Goal: Task Accomplishment & Management: Manage account settings

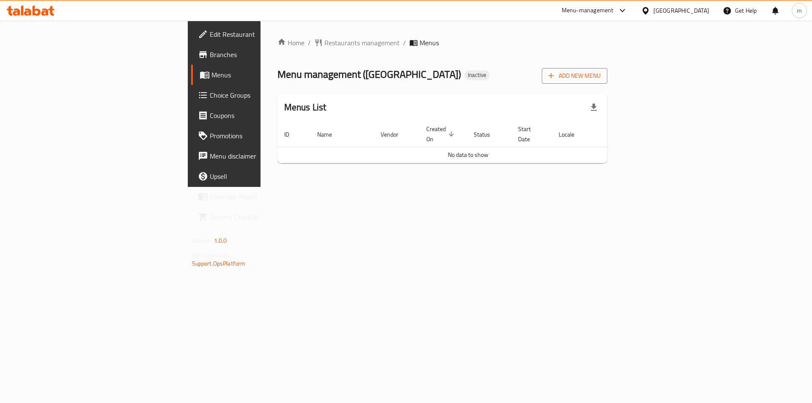
click at [601, 81] on span "Add New Menu" at bounding box center [575, 76] width 52 height 11
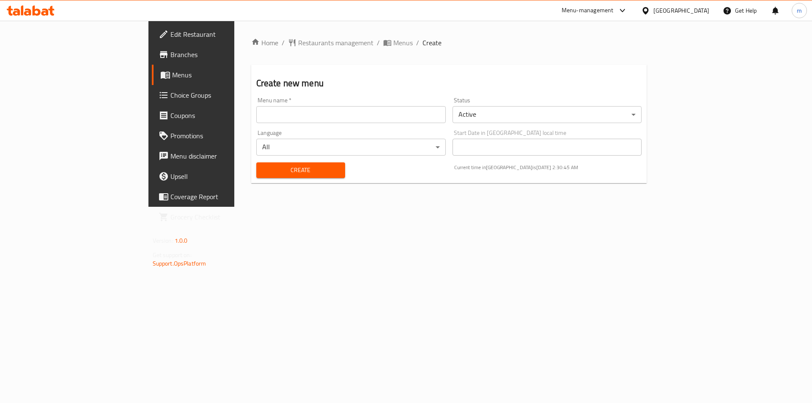
click at [414, 116] on input "text" at bounding box center [351, 114] width 190 height 17
type input "[DATE]"
click at [291, 170] on span "Create" at bounding box center [300, 170] width 75 height 11
click at [172, 73] on span "Menus" at bounding box center [224, 75] width 105 height 10
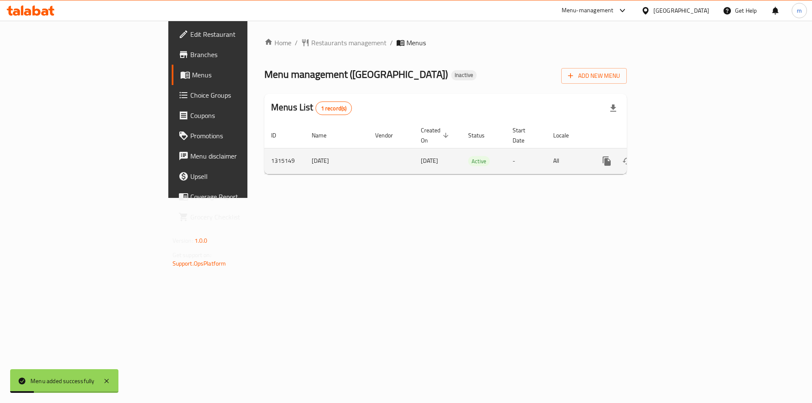
click at [673, 156] on icon "enhanced table" at bounding box center [668, 161] width 10 height 10
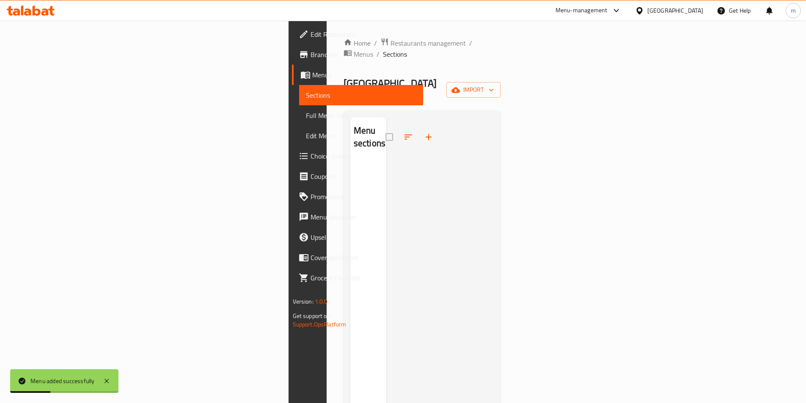
click at [501, 82] on div "Home / Restaurants management / Menus / Sections Luban Park Inactive import Men…" at bounding box center [422, 282] width 157 height 489
click at [494, 85] on span "import" at bounding box center [473, 90] width 41 height 11
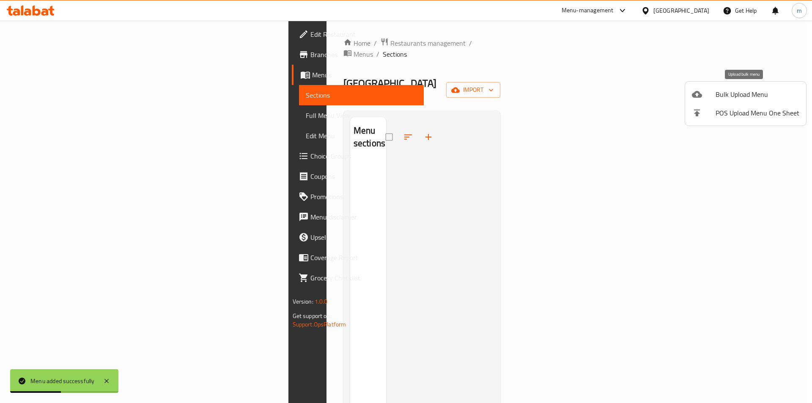
click at [756, 90] on span "Bulk Upload Menu" at bounding box center [758, 94] width 84 height 10
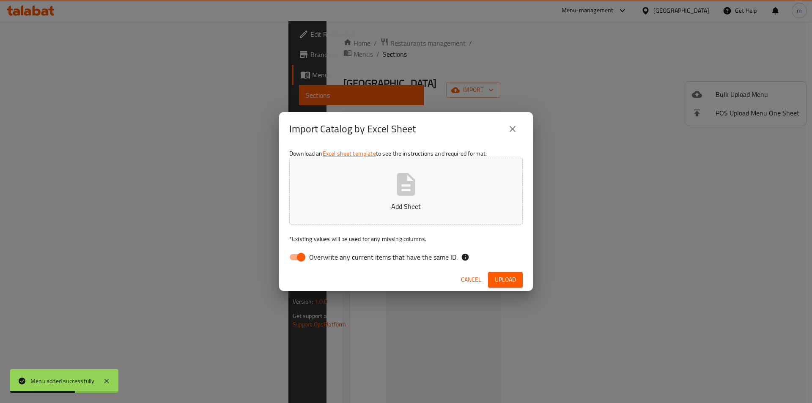
click at [294, 255] on input "Overwrite any current items that have the same ID." at bounding box center [301, 257] width 48 height 16
checkbox input "false"
click at [359, 194] on button "Add Sheet" at bounding box center [406, 191] width 234 height 67
click at [430, 195] on button "Add Sheet" at bounding box center [406, 191] width 234 height 67
click at [501, 281] on span "Upload" at bounding box center [505, 280] width 21 height 11
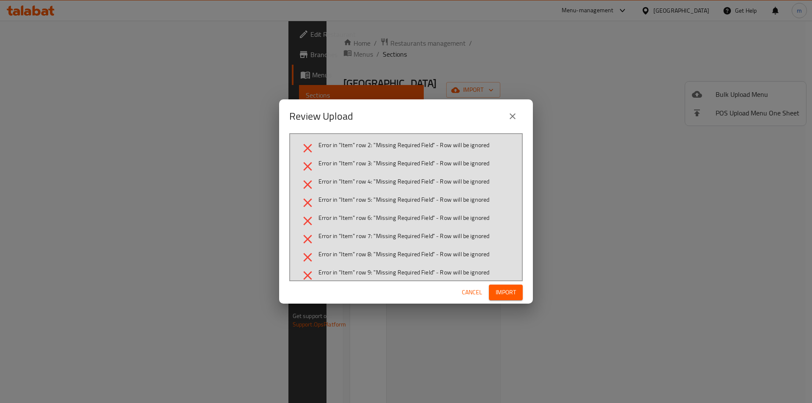
click at [470, 295] on span "Cancel" at bounding box center [472, 292] width 20 height 11
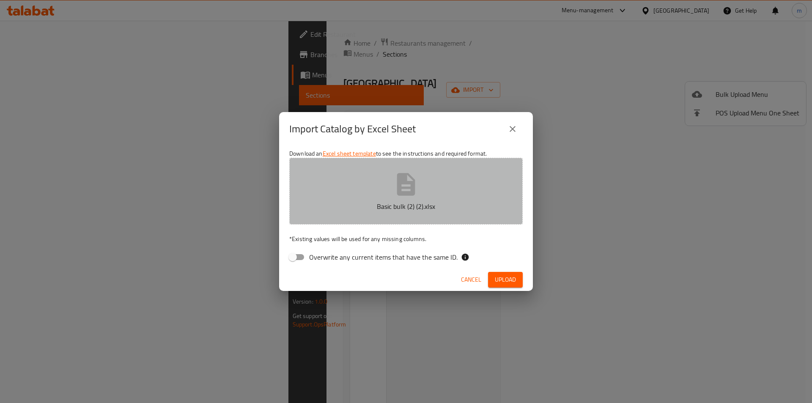
click at [396, 195] on icon "button" at bounding box center [406, 184] width 27 height 27
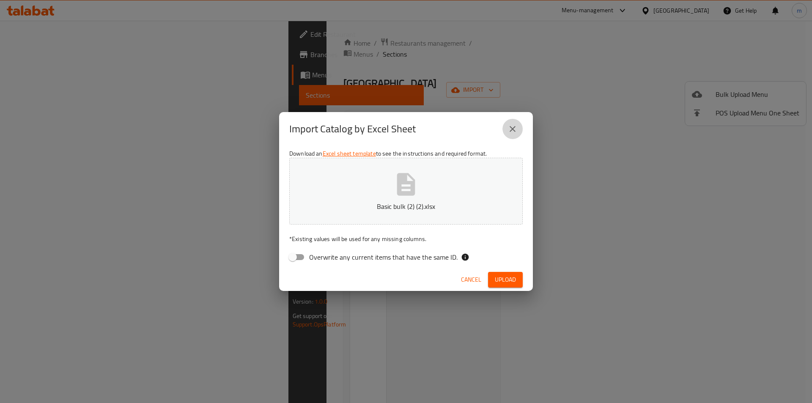
click at [512, 132] on icon "close" at bounding box center [513, 129] width 10 height 10
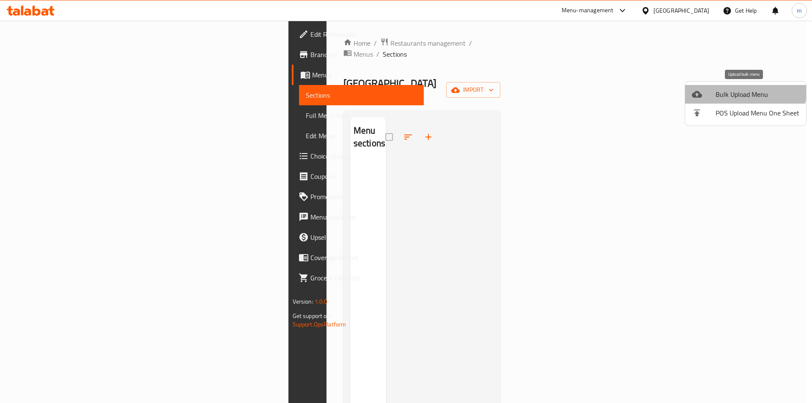
click at [725, 85] on li "Bulk Upload Menu" at bounding box center [745, 94] width 121 height 19
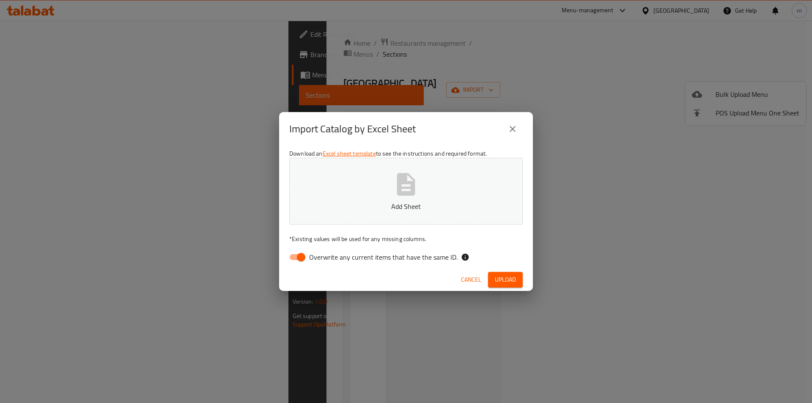
click at [298, 254] on input "Overwrite any current items that have the same ID." at bounding box center [301, 257] width 48 height 16
checkbox input "false"
click at [396, 197] on icon "button" at bounding box center [406, 184] width 27 height 27
click at [507, 280] on span "Upload" at bounding box center [505, 280] width 21 height 11
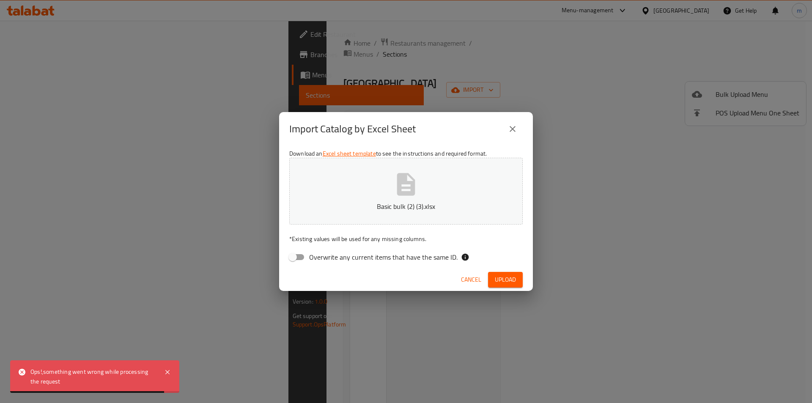
click at [519, 126] on button "close" at bounding box center [513, 129] width 20 height 20
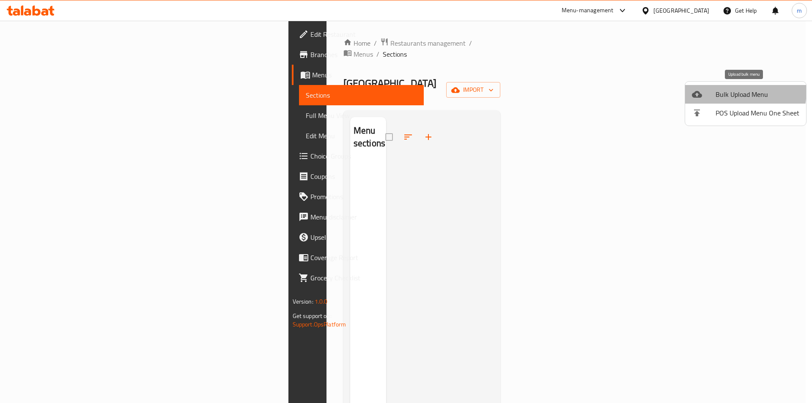
click at [720, 90] on span "Bulk Upload Menu" at bounding box center [758, 94] width 84 height 10
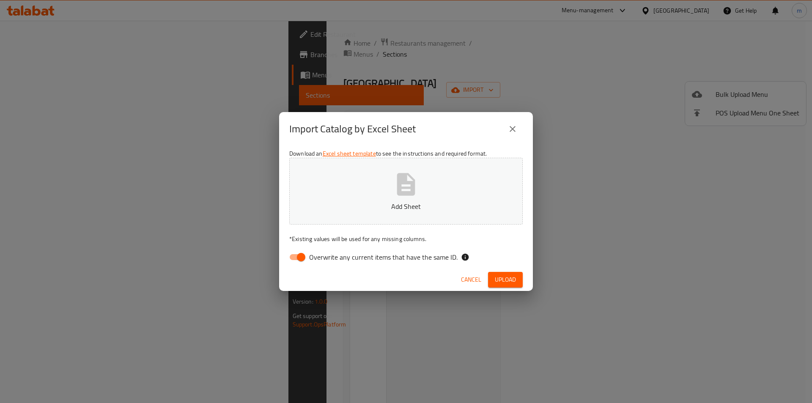
click at [293, 256] on input "Overwrite any current items that have the same ID." at bounding box center [301, 257] width 48 height 16
checkbox input "false"
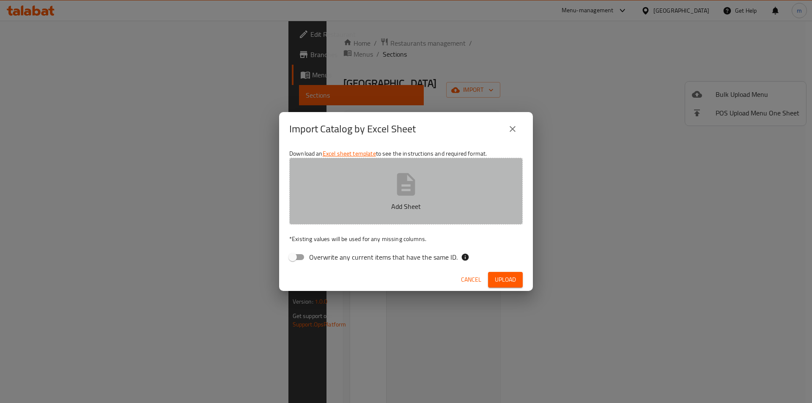
click at [454, 197] on button "Add Sheet" at bounding box center [406, 191] width 234 height 67
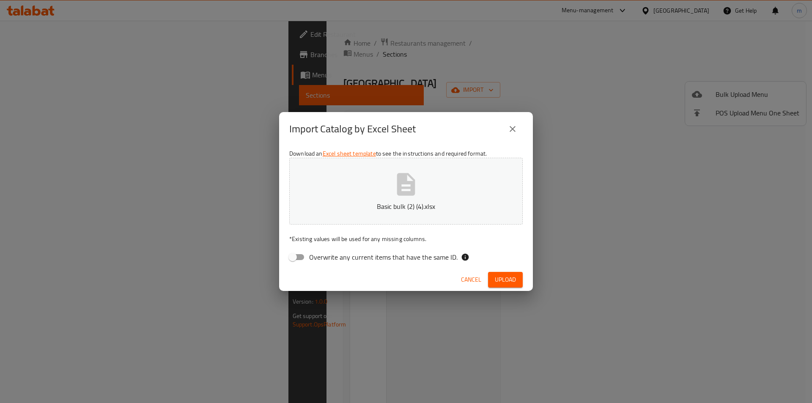
click at [502, 280] on span "Upload" at bounding box center [505, 280] width 21 height 11
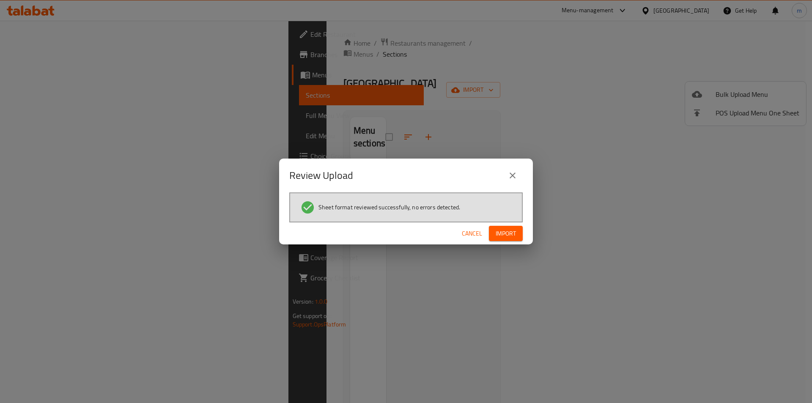
click at [520, 231] on button "Import" at bounding box center [506, 234] width 34 height 16
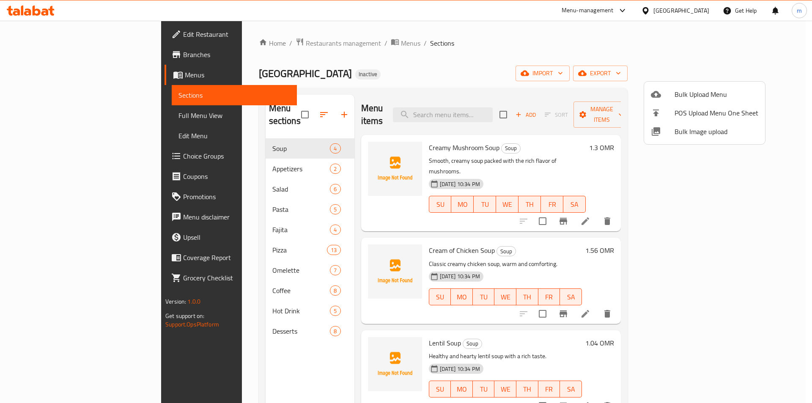
click at [28, 36] on div at bounding box center [406, 201] width 812 height 403
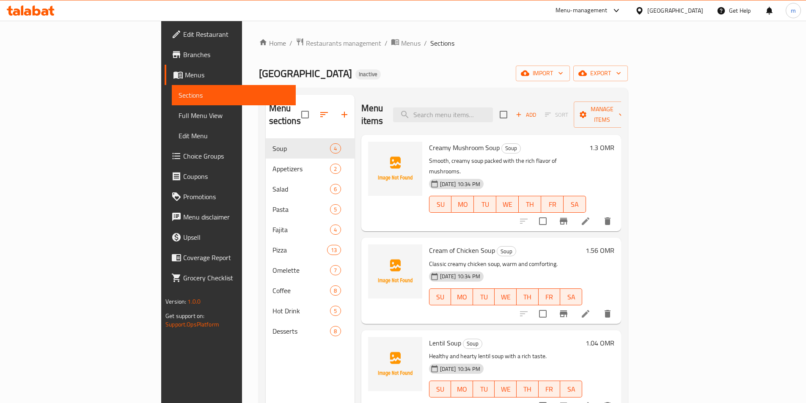
click at [183, 35] on span "Edit Restaurant" at bounding box center [236, 34] width 106 height 10
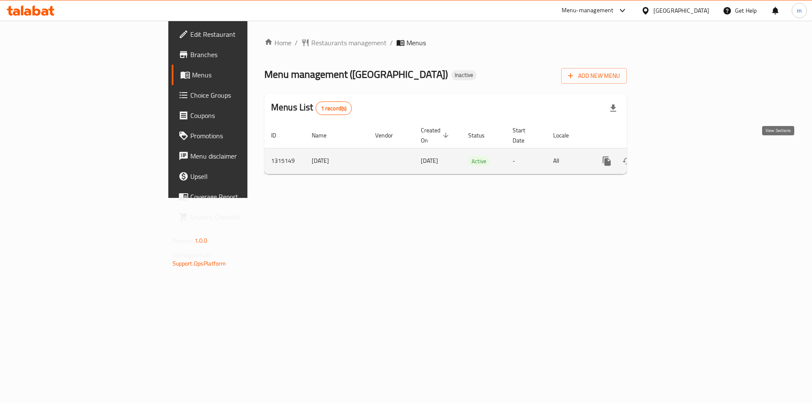
click at [672, 157] on icon "enhanced table" at bounding box center [668, 161] width 8 height 8
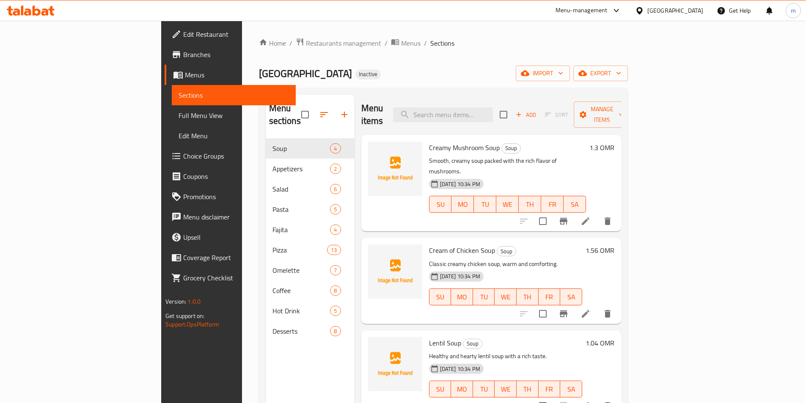
click at [179, 115] on span "Full Menu View" at bounding box center [234, 115] width 110 height 10
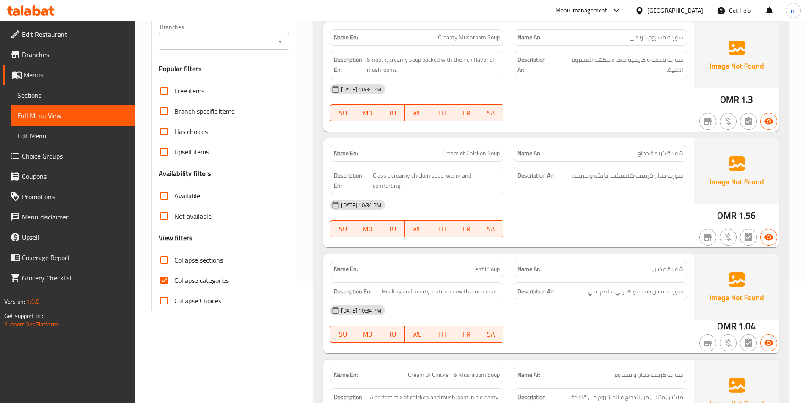
scroll to position [127, 0]
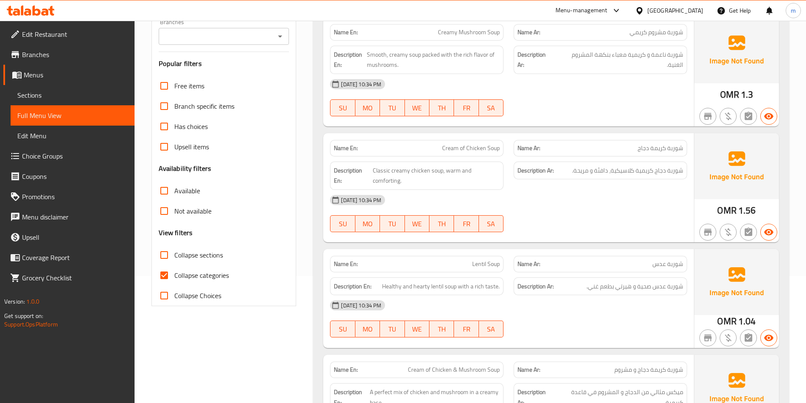
click at [171, 271] on input "Collapse categories" at bounding box center [164, 275] width 20 height 20
checkbox input "false"
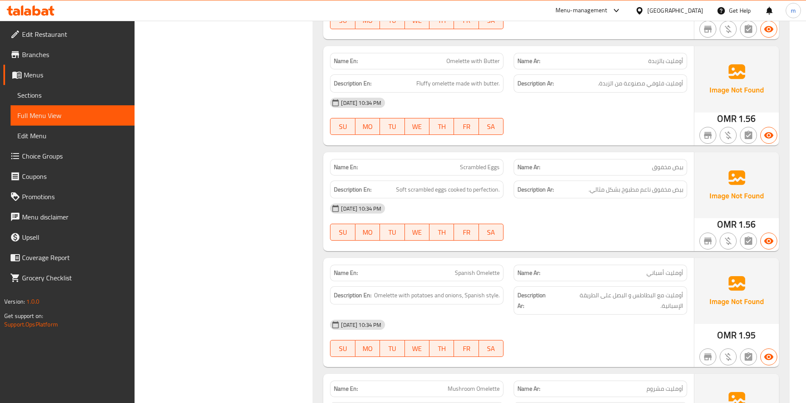
scroll to position [0, 0]
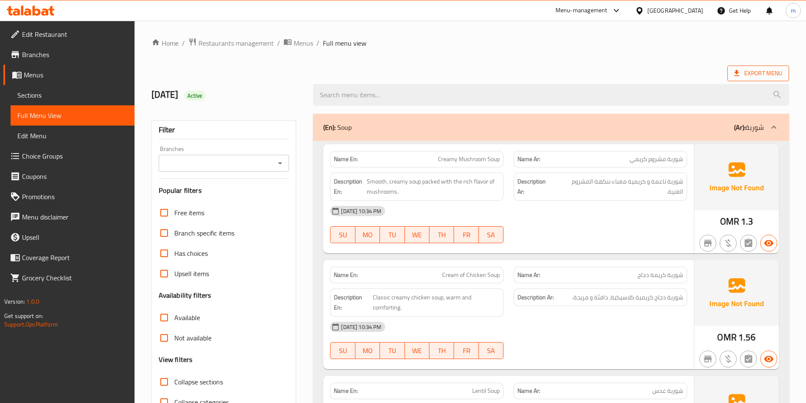
click at [750, 66] on span "Export Menu" at bounding box center [758, 74] width 62 height 16
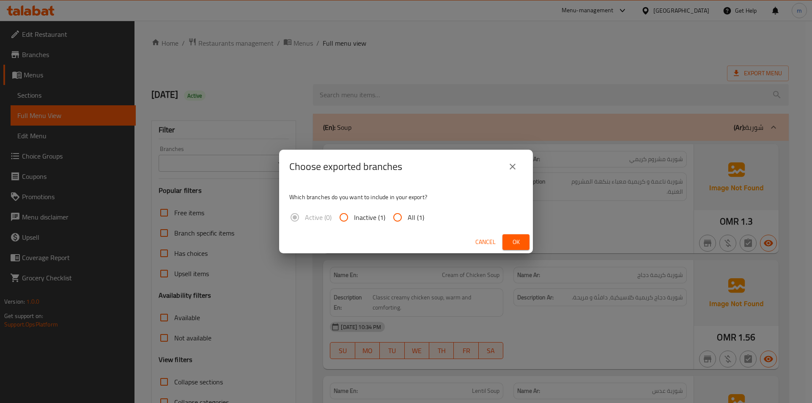
click at [404, 218] on input "All (1)" at bounding box center [398, 217] width 20 height 20
radio input "true"
click at [518, 244] on span "Ok" at bounding box center [516, 242] width 14 height 11
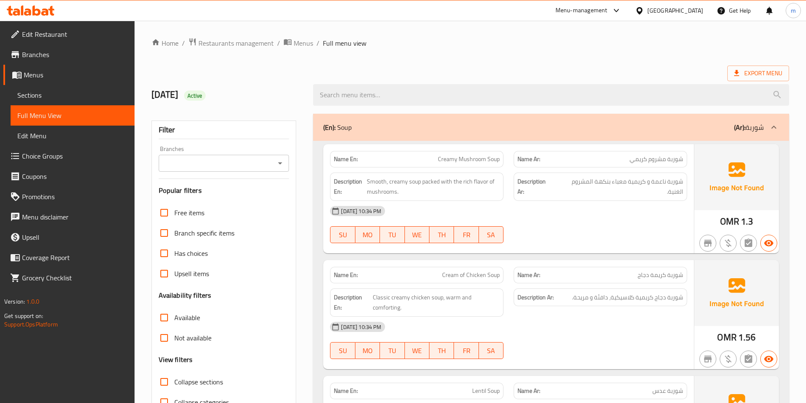
click at [769, 124] on icon at bounding box center [774, 127] width 10 height 10
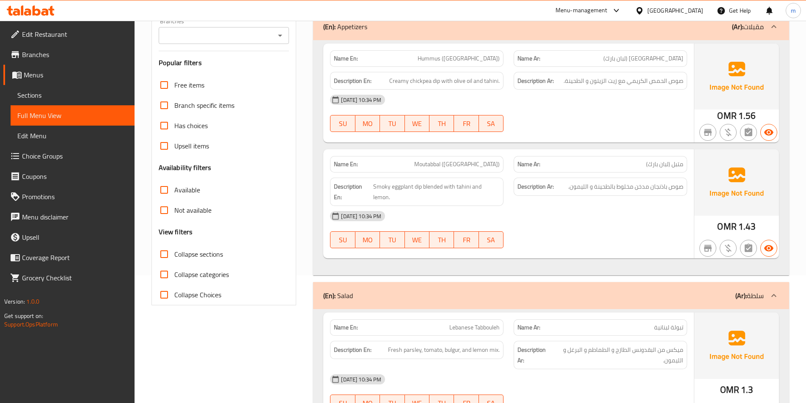
scroll to position [127, 0]
click at [771, 31] on icon at bounding box center [774, 27] width 10 height 10
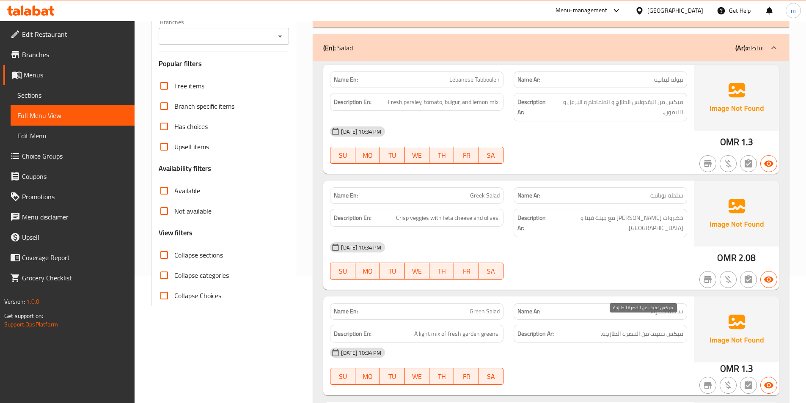
click at [623, 329] on span "ميكس خفيف من الخضرة الطازجة." at bounding box center [642, 334] width 82 height 11
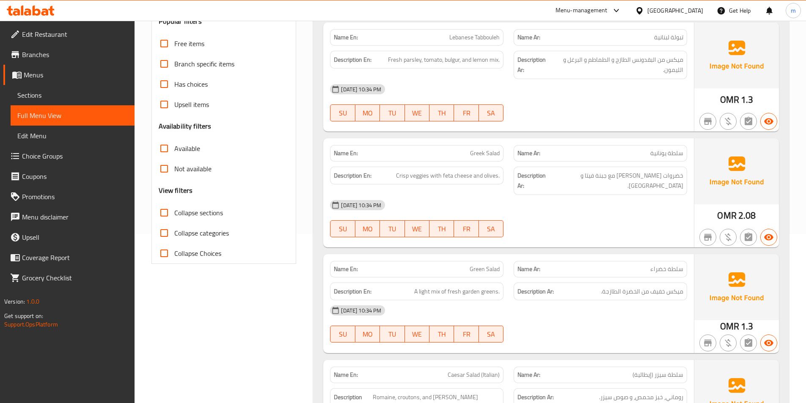
scroll to position [42, 0]
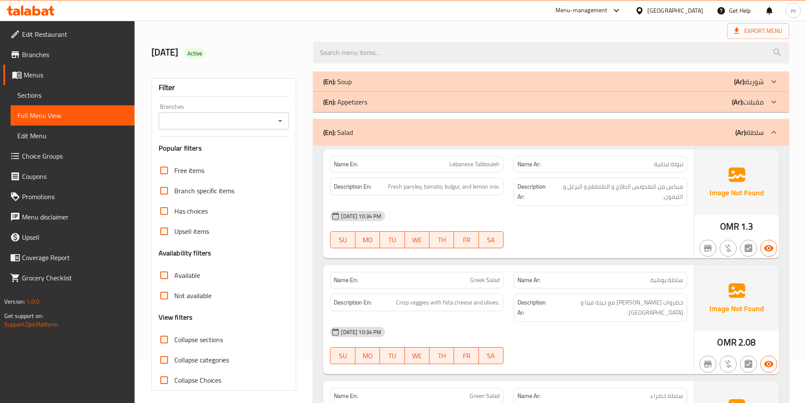
click at [760, 127] on p "(Ar): سلطة" at bounding box center [749, 132] width 28 height 10
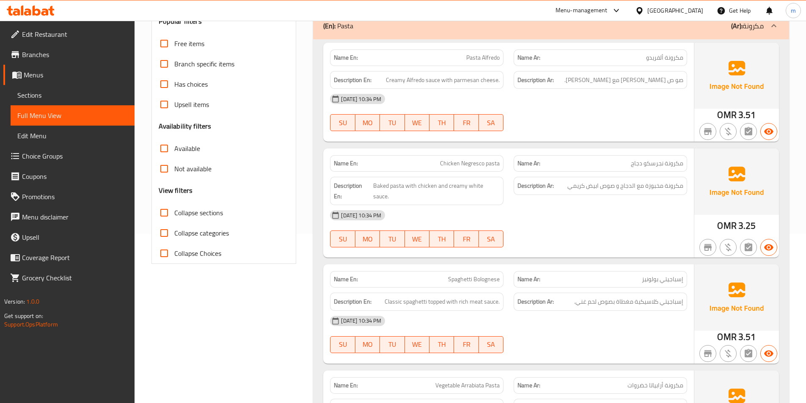
scroll to position [127, 0]
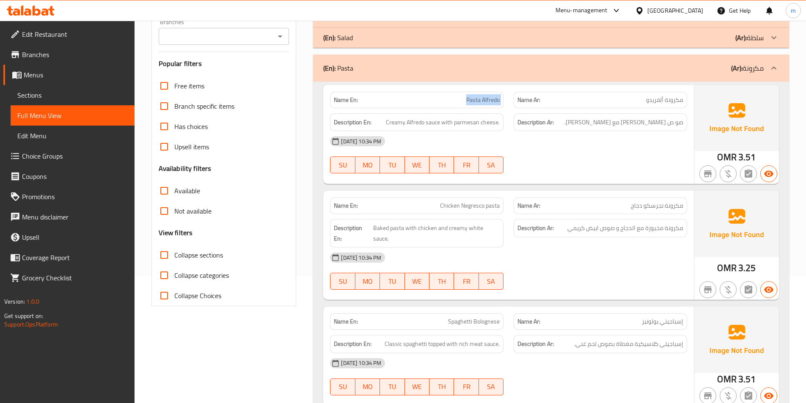
drag, startPoint x: 465, startPoint y: 100, endPoint x: 514, endPoint y: 107, distance: 49.1
click at [514, 107] on div "Name En: Pasta [PERSON_NAME] Name Ar: مكرونة ألفريدو" at bounding box center [508, 100] width 367 height 27
copy span "Pasta Alfredo"
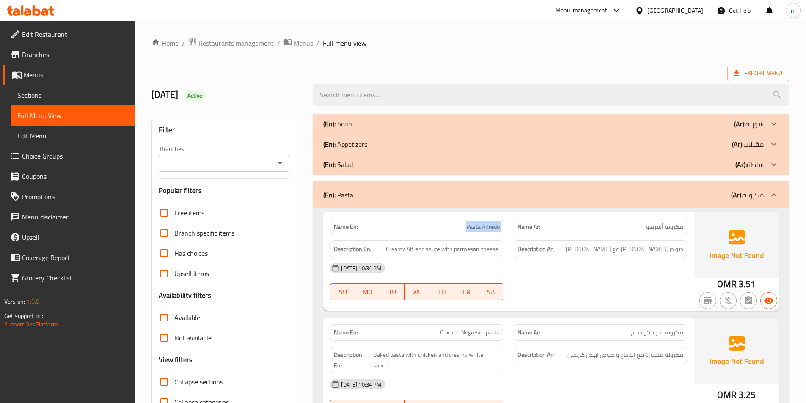
click at [762, 195] on p "(Ar): مكرونة" at bounding box center [747, 195] width 33 height 10
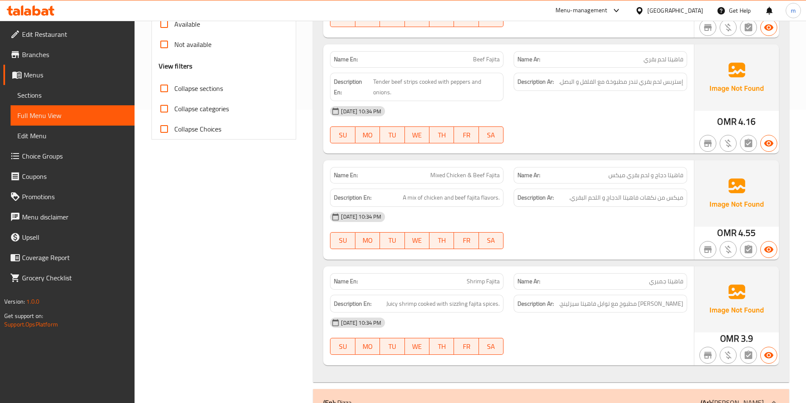
scroll to position [254, 0]
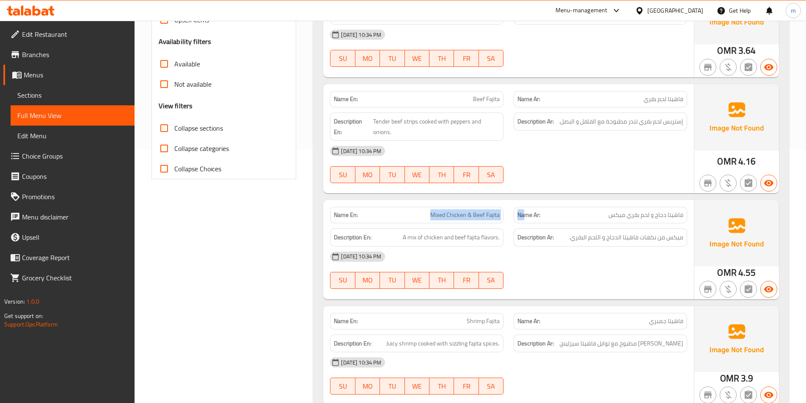
drag, startPoint x: 433, startPoint y: 216, endPoint x: 524, endPoint y: 219, distance: 90.6
click at [524, 219] on div "Name En: Mixed Chicken & Beef Fajita Name Ar: فاهيتا دجاج و لحم بقري ميكس" at bounding box center [508, 215] width 367 height 27
click at [529, 202] on div "Name Ar: فاهيتا دجاج و لحم بقري ميكس" at bounding box center [600, 215] width 184 height 27
click at [425, 217] on p "Name En: Mixed Chicken & Beef Fajita" at bounding box center [417, 215] width 166 height 9
drag, startPoint x: 431, startPoint y: 216, endPoint x: 501, endPoint y: 223, distance: 70.6
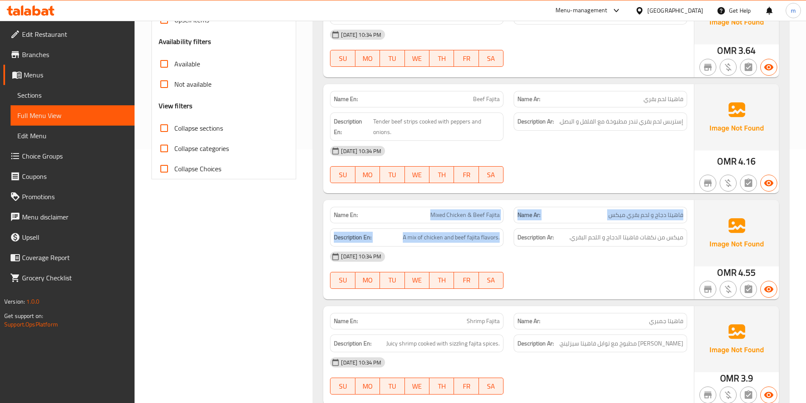
click at [501, 223] on div "Name En: Mixed Chicken & Beef Fajita Name Ar: فاهيتا دجاج و لحم بقري ميكس Descr…" at bounding box center [508, 249] width 371 height 99
click at [495, 221] on div "Name En: Mixed Chicken & Beef Fajita" at bounding box center [416, 215] width 173 height 16
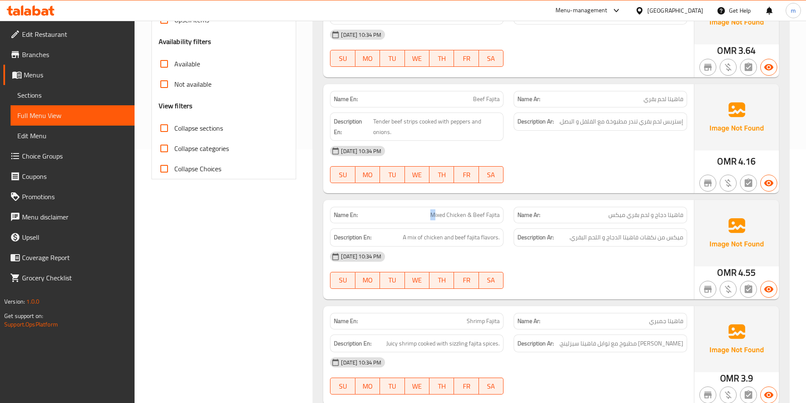
click at [433, 215] on span "Mixed Chicken & Beef Fajita" at bounding box center [464, 215] width 69 height 9
click at [420, 216] on p "Name En: Mixed Chicken & Beef Fajita" at bounding box center [417, 215] width 166 height 9
drag, startPoint x: 422, startPoint y: 216, endPoint x: 500, endPoint y: 220, distance: 78.4
click at [500, 220] on div "Name En: Mixed Chicken & Beef Fajita" at bounding box center [416, 215] width 173 height 16
copy span "Mixed Chicken & Beef Fajita"
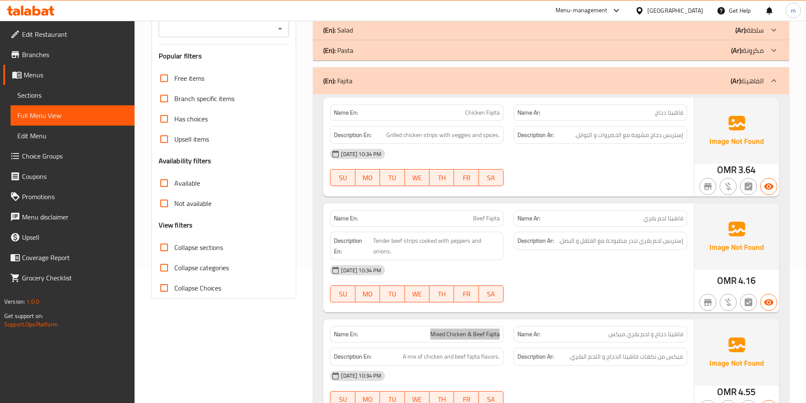
scroll to position [0, 0]
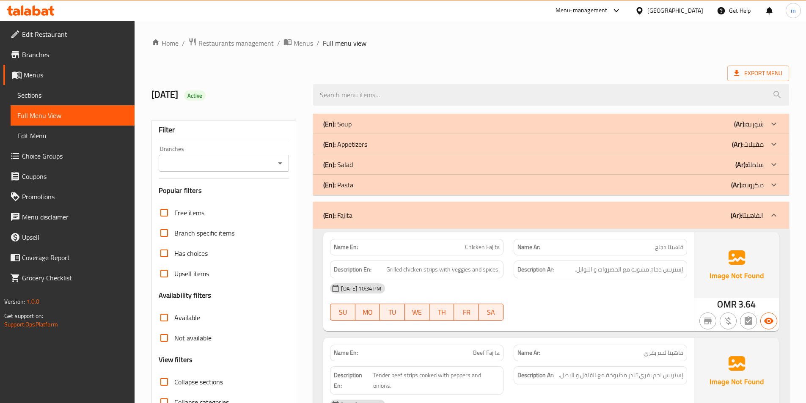
click at [774, 210] on icon at bounding box center [774, 215] width 10 height 10
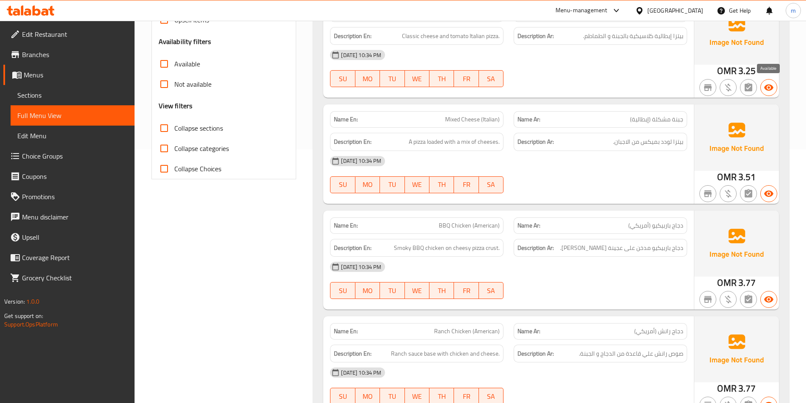
scroll to position [127, 0]
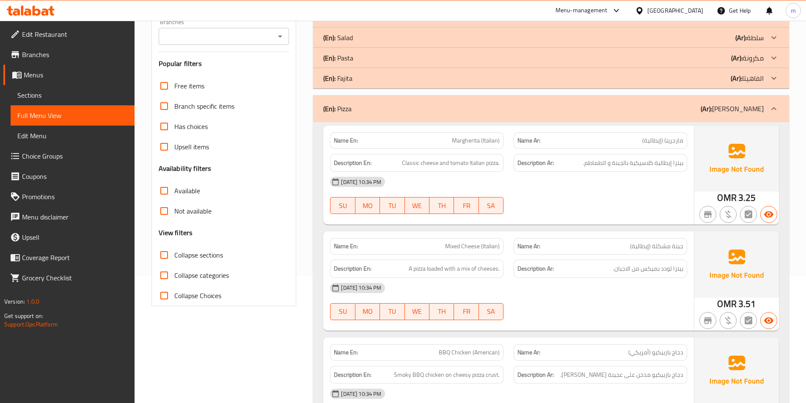
click at [773, 112] on icon at bounding box center [774, 109] width 10 height 10
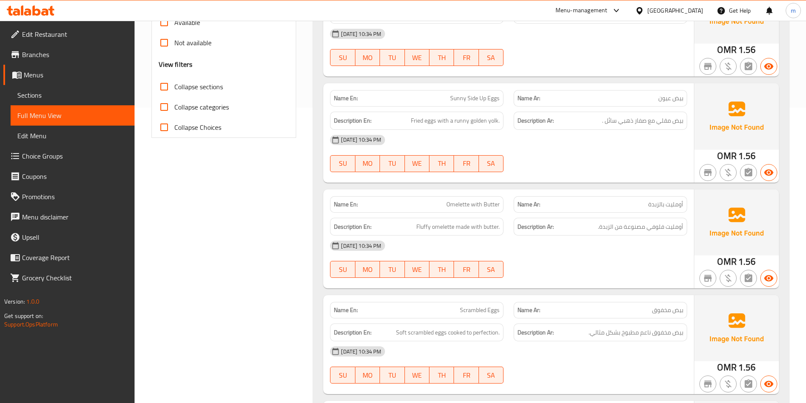
scroll to position [296, 0]
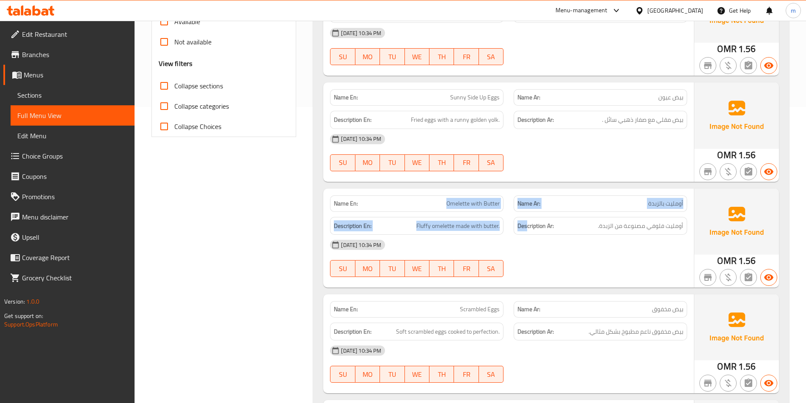
drag, startPoint x: 447, startPoint y: 204, endPoint x: 528, endPoint y: 216, distance: 81.7
click at [528, 216] on div "Name En: Omelette with Butter Name Ar: أومليت بالزبدة Description En: Fluffy om…" at bounding box center [508, 238] width 371 height 99
click at [503, 209] on div "Name En: Omelette with Butter" at bounding box center [416, 203] width 173 height 16
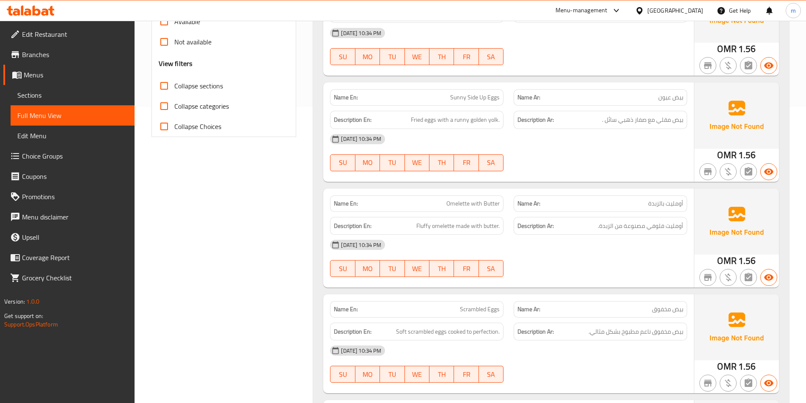
click at [452, 206] on span "Omelette with Butter" at bounding box center [472, 203] width 53 height 9
drag, startPoint x: 446, startPoint y: 204, endPoint x: 500, endPoint y: 211, distance: 54.6
click at [500, 211] on div "Name En: Omelette with Butter" at bounding box center [416, 203] width 173 height 16
copy span "Omelette with Butter"
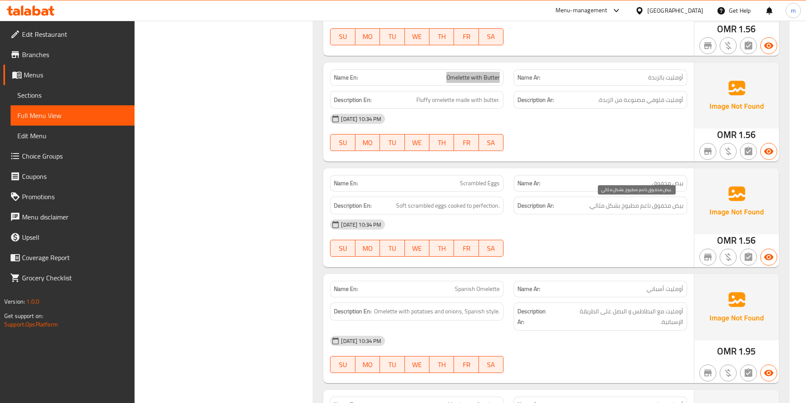
scroll to position [423, 0]
drag, startPoint x: 460, startPoint y: 181, endPoint x: 509, endPoint y: 188, distance: 49.9
click at [509, 188] on div "Name En: Scrambled Eggs Name Ar: بيض مخفوق" at bounding box center [508, 182] width 367 height 27
copy span "Scrambled Eggs"
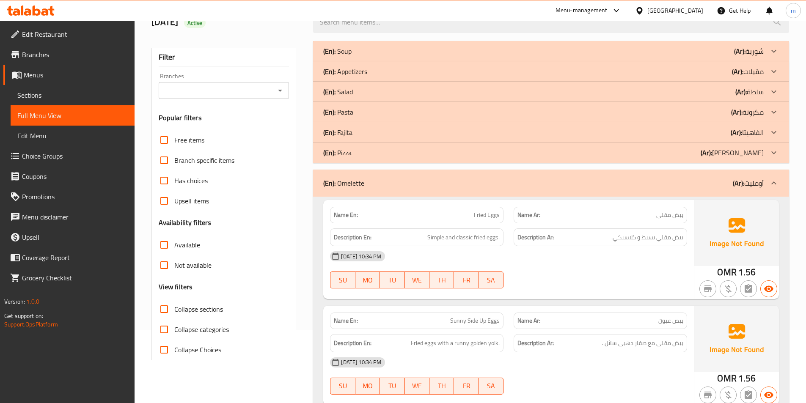
scroll to position [42, 0]
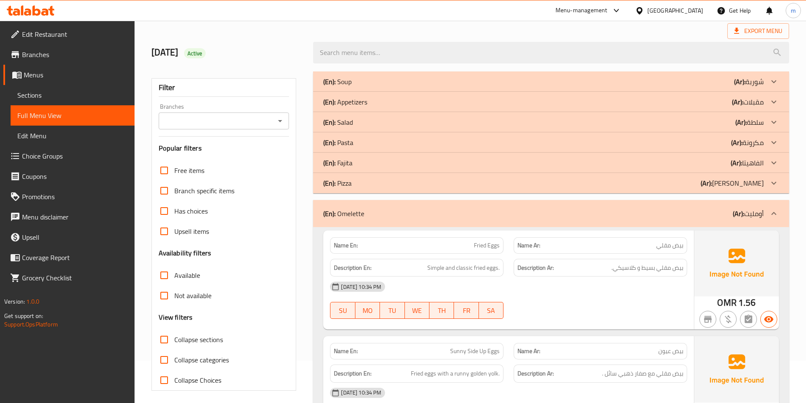
drag, startPoint x: 766, startPoint y: 217, endPoint x: 758, endPoint y: 217, distance: 8.0
click at [766, 217] on div at bounding box center [774, 213] width 20 height 20
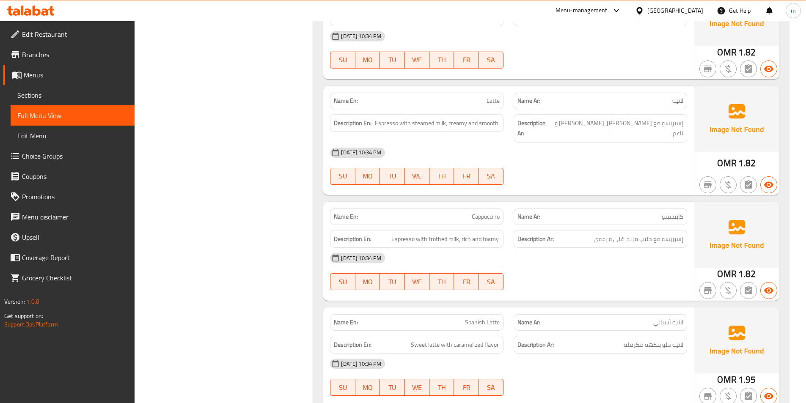
scroll to position [423, 0]
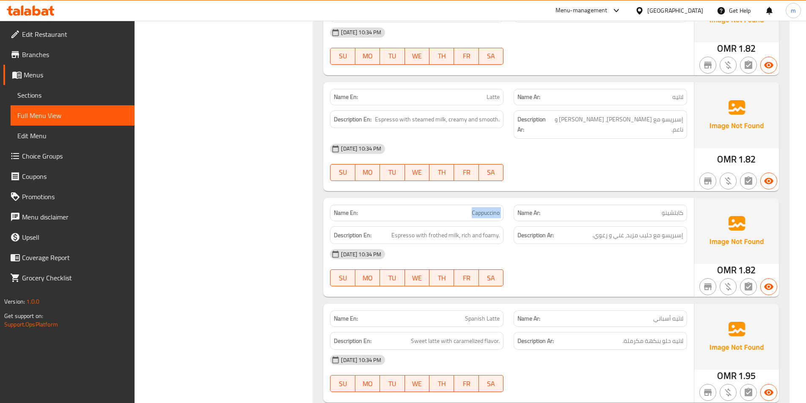
drag, startPoint x: 471, startPoint y: 203, endPoint x: 511, endPoint y: 205, distance: 39.8
click at [511, 205] on div "Name En: Cappuccino Name Ar: كابتشينو" at bounding box center [508, 213] width 367 height 27
copy span "Cappuccino"
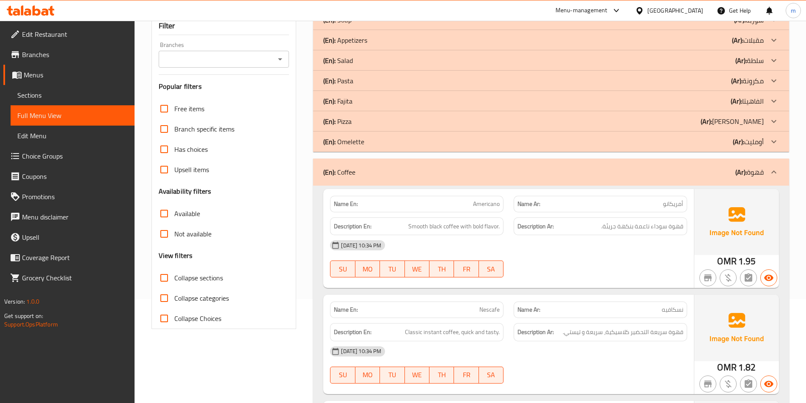
scroll to position [85, 0]
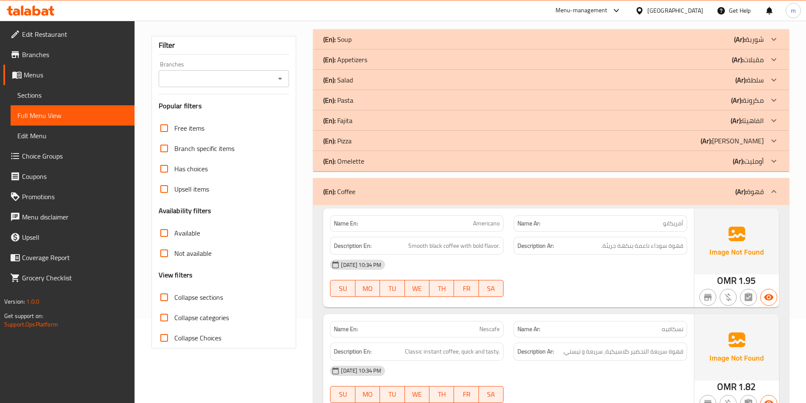
drag, startPoint x: 770, startPoint y: 183, endPoint x: 766, endPoint y: 187, distance: 5.8
click at [770, 183] on div at bounding box center [774, 191] width 20 height 20
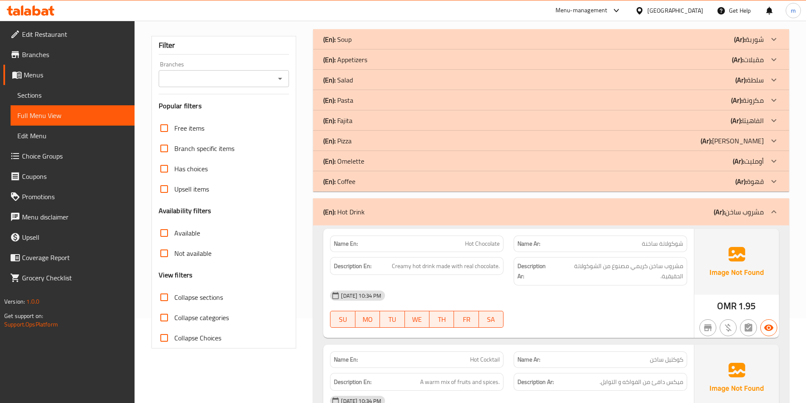
click at [773, 202] on div at bounding box center [774, 212] width 20 height 20
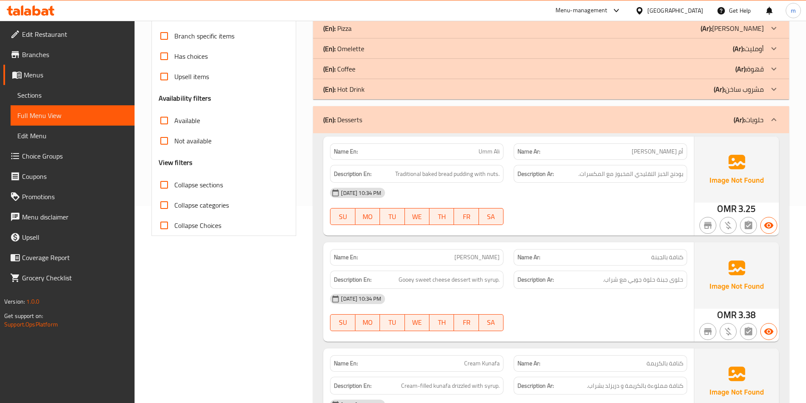
scroll to position [123, 0]
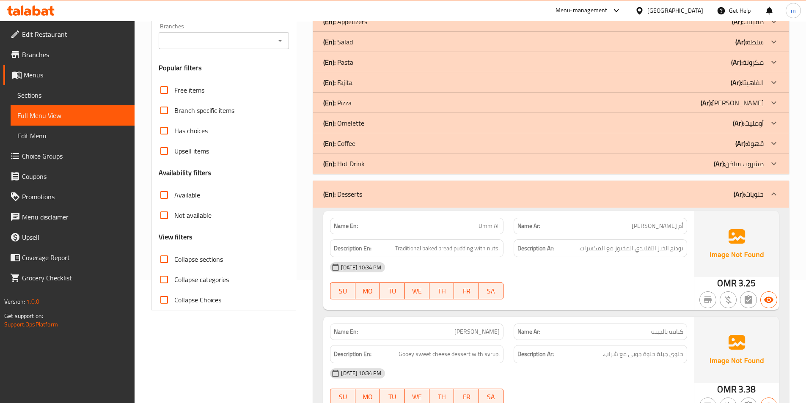
click at [753, 191] on p "(Ar): حلويات" at bounding box center [749, 194] width 30 height 10
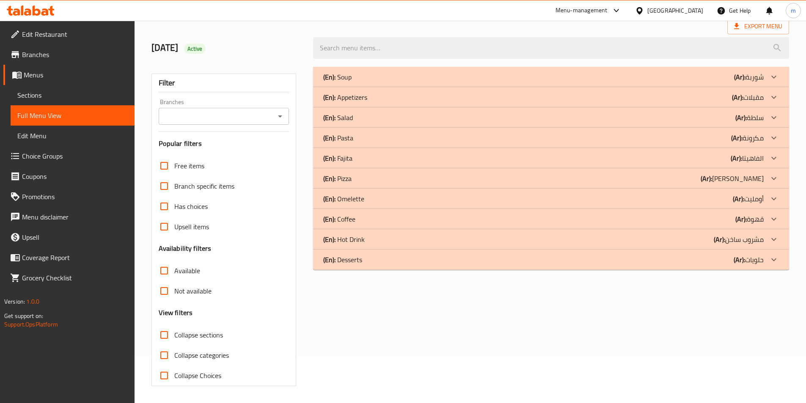
scroll to position [47, 0]
click at [73, 91] on span "Sections" at bounding box center [72, 95] width 110 height 10
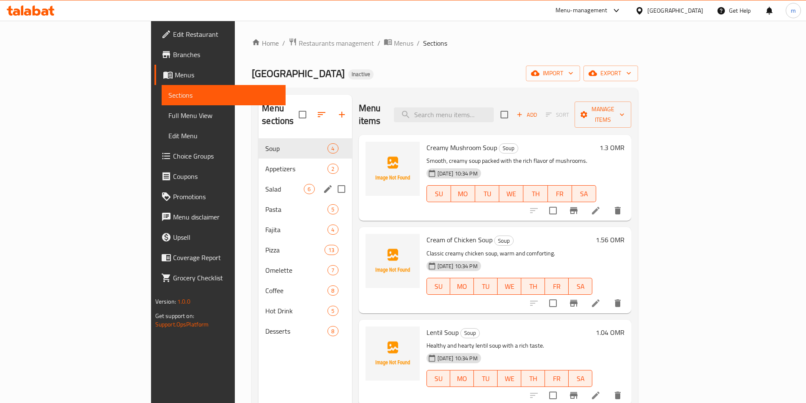
click at [265, 184] on span "Salad" at bounding box center [284, 189] width 38 height 10
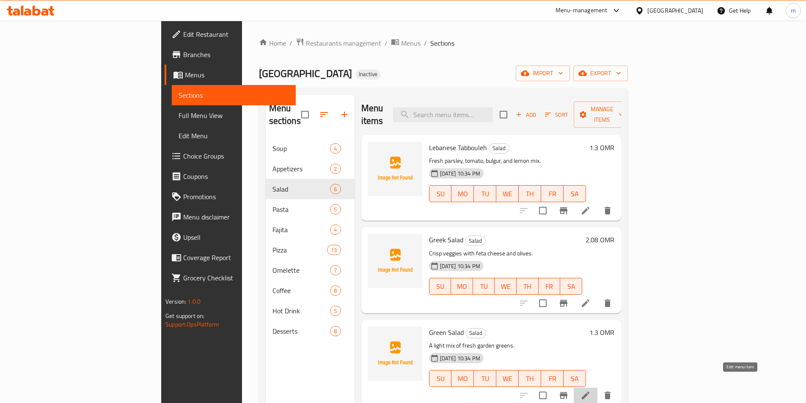
click at [589, 392] on icon at bounding box center [586, 396] width 8 height 8
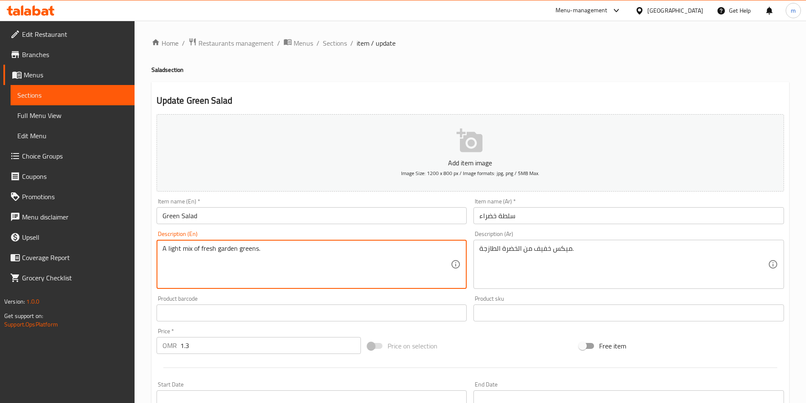
click at [226, 252] on textarea "A light mix of fresh garden greens." at bounding box center [306, 265] width 289 height 40
click at [306, 263] on textarea "A light mix of fresh garden greens." at bounding box center [306, 265] width 289 height 40
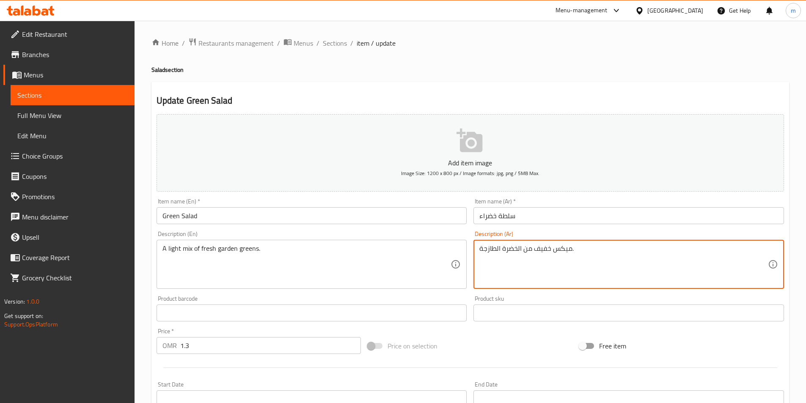
click at [518, 251] on textarea "ميكس خفيف من الخضرة الطازجة." at bounding box center [623, 265] width 289 height 40
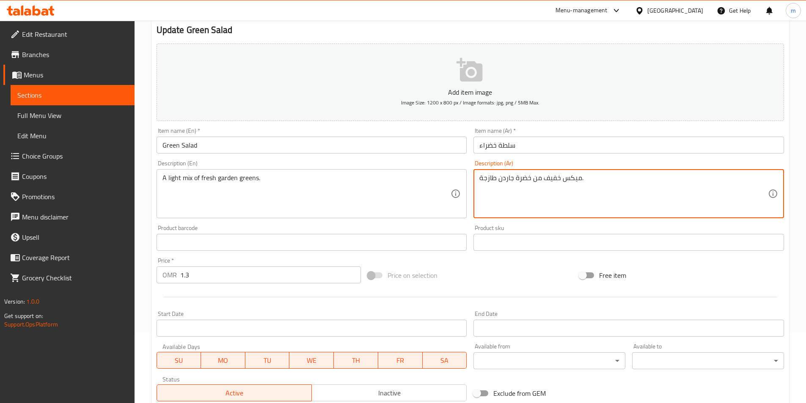
scroll to position [195, 0]
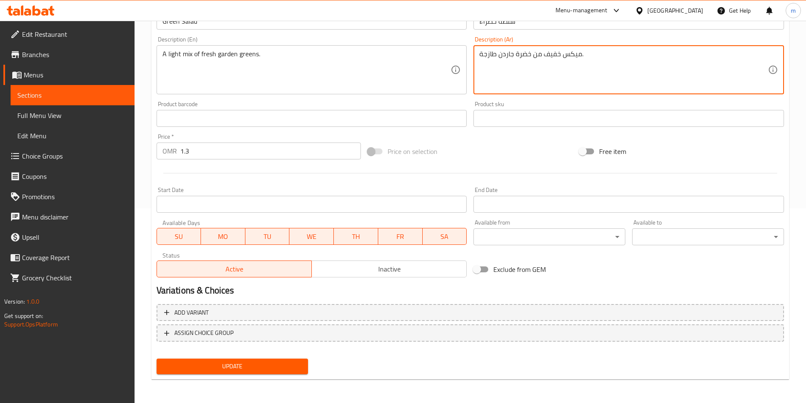
type textarea "ميكس خفيف من خضرة جاردن طازجة."
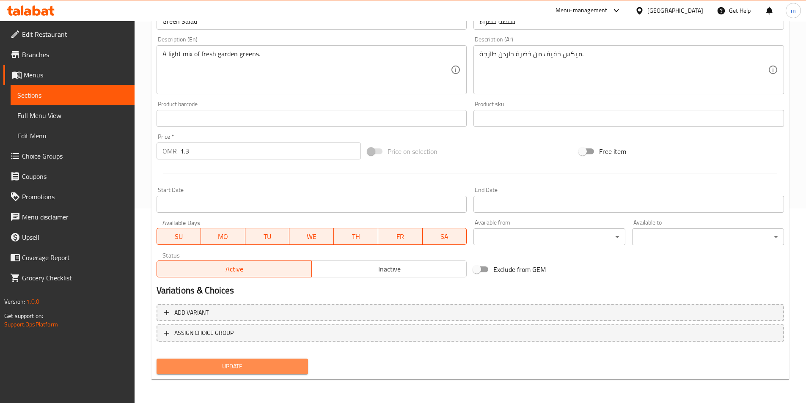
click at [247, 366] on span "Update" at bounding box center [232, 366] width 138 height 11
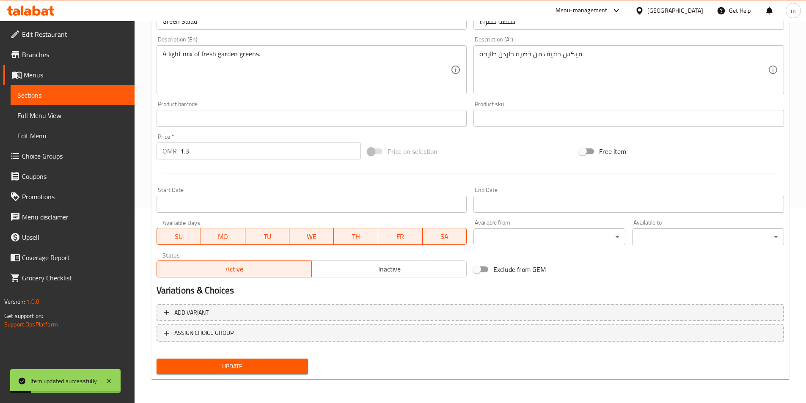
click at [60, 118] on span "Full Menu View" at bounding box center [72, 115] width 110 height 10
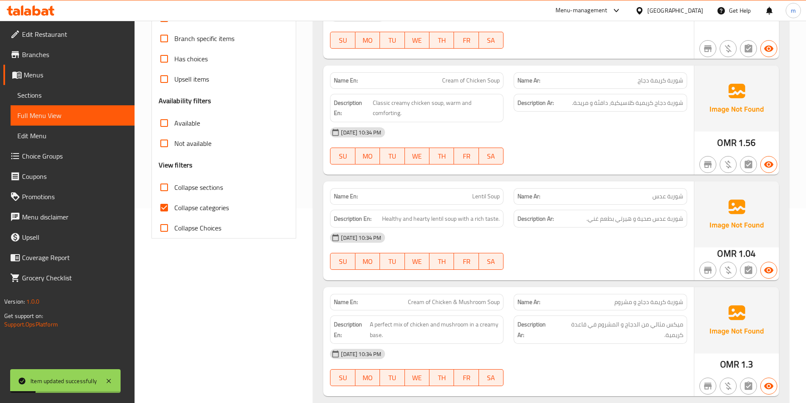
click at [72, 100] on span "Sections" at bounding box center [72, 95] width 110 height 10
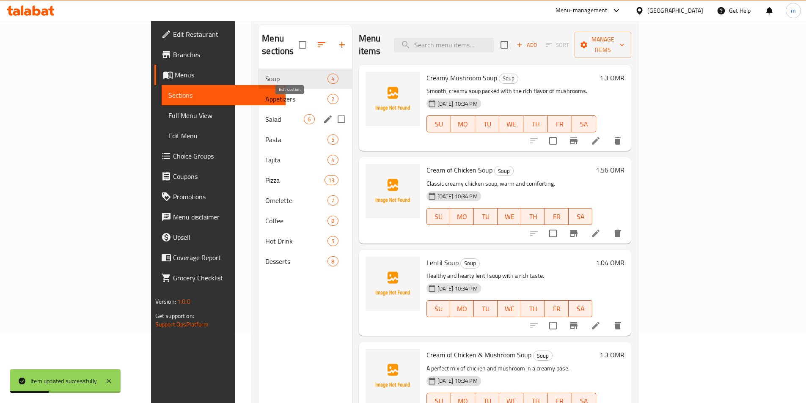
scroll to position [34, 0]
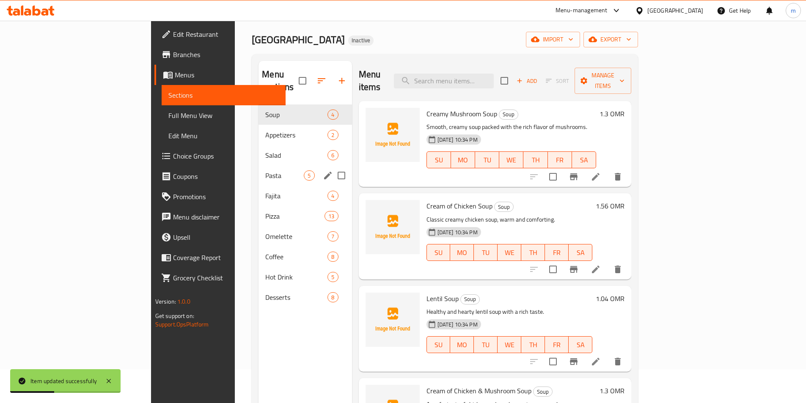
click at [258, 165] on div "Pasta 5" at bounding box center [304, 175] width 93 height 20
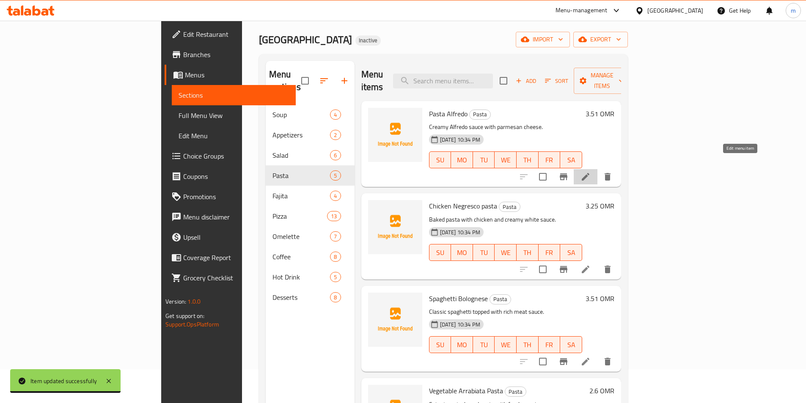
click at [591, 172] on icon at bounding box center [585, 177] width 10 height 10
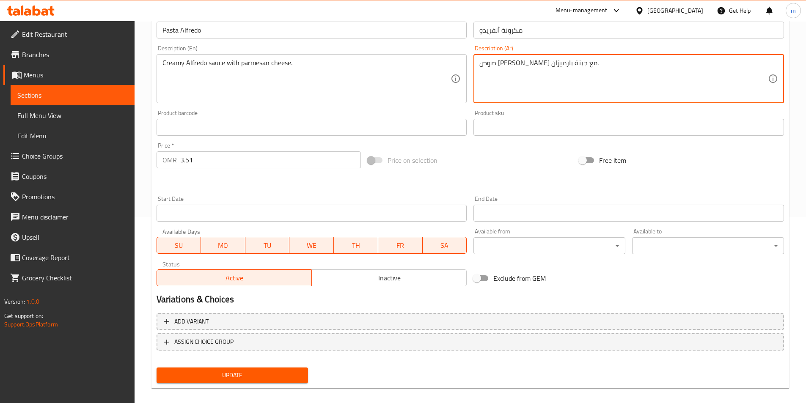
scroll to position [195, 0]
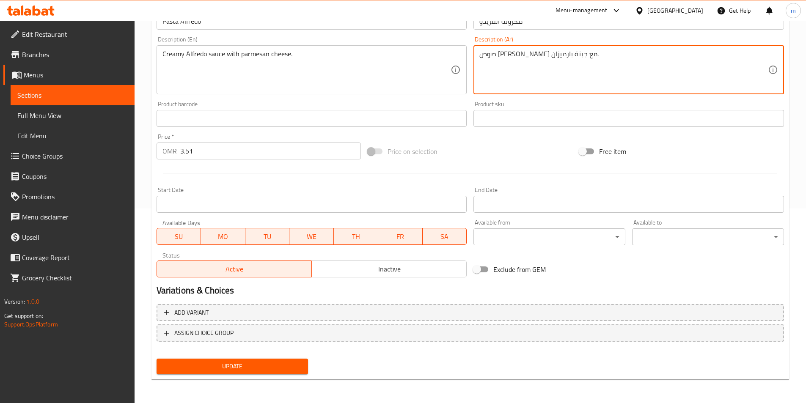
type textarea "صوص [PERSON_NAME] مع جبنة بارميزان."
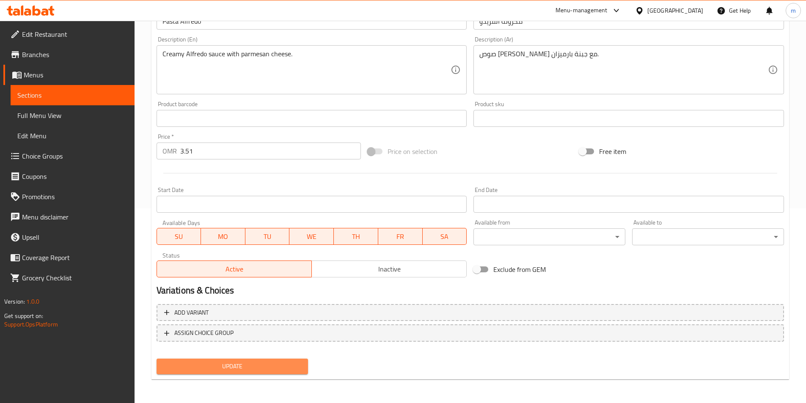
click at [238, 370] on span "Update" at bounding box center [232, 366] width 138 height 11
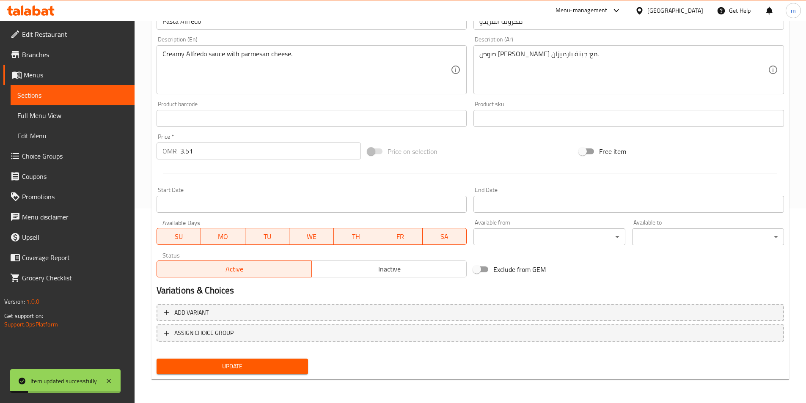
click at [63, 88] on link "Sections" at bounding box center [73, 95] width 124 height 20
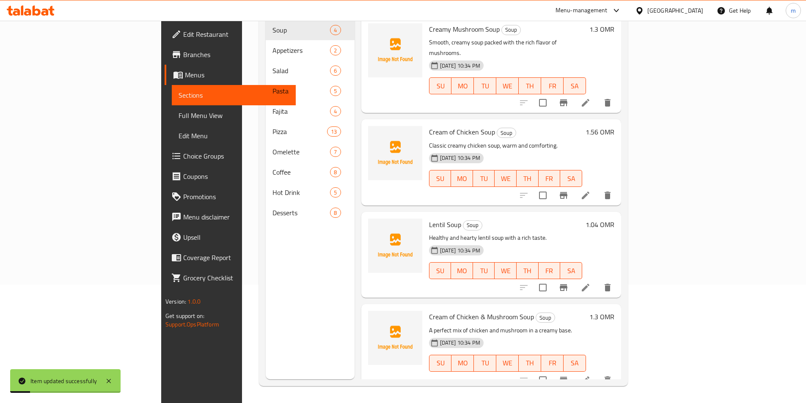
scroll to position [118, 0]
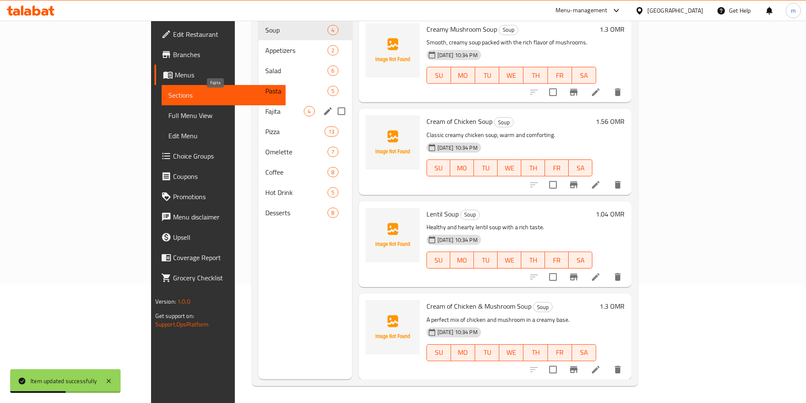
click at [265, 106] on span "Fajita" at bounding box center [284, 111] width 38 height 10
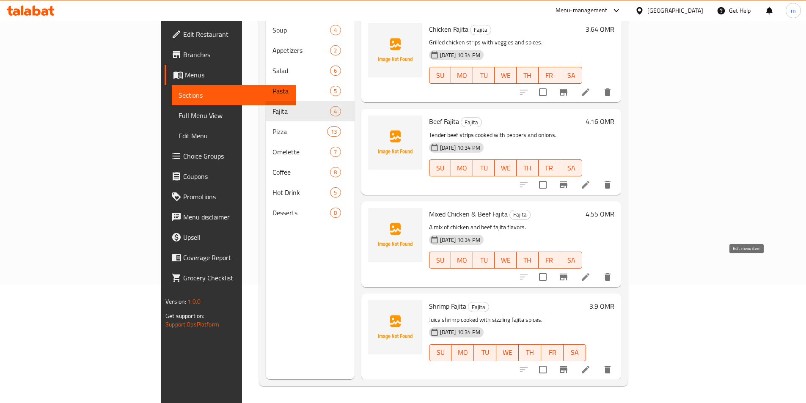
click at [591, 272] on icon at bounding box center [585, 277] width 10 height 10
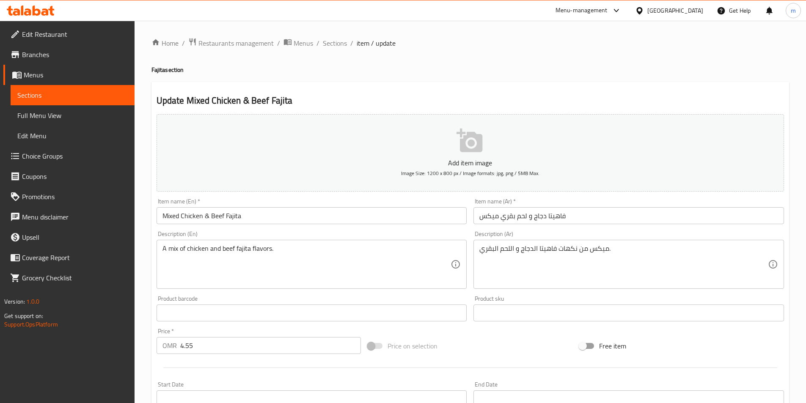
click at [489, 216] on input "فاهيتا دجاج و لحم بقري ميكس" at bounding box center [628, 215] width 311 height 17
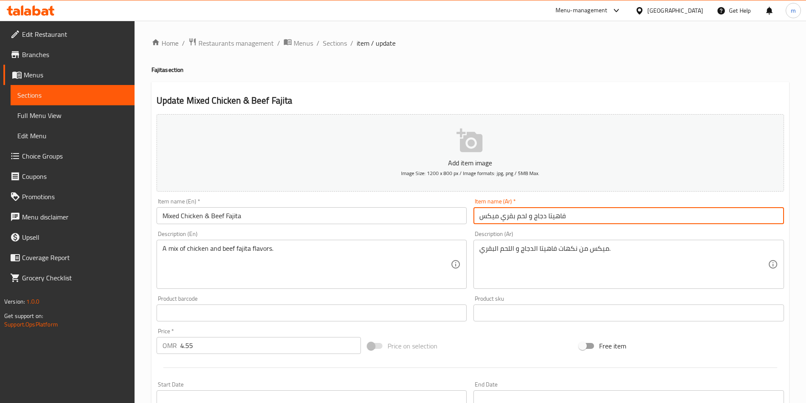
click at [489, 216] on input "فاهيتا دجاج و لحم بقري ميكس" at bounding box center [628, 215] width 311 height 17
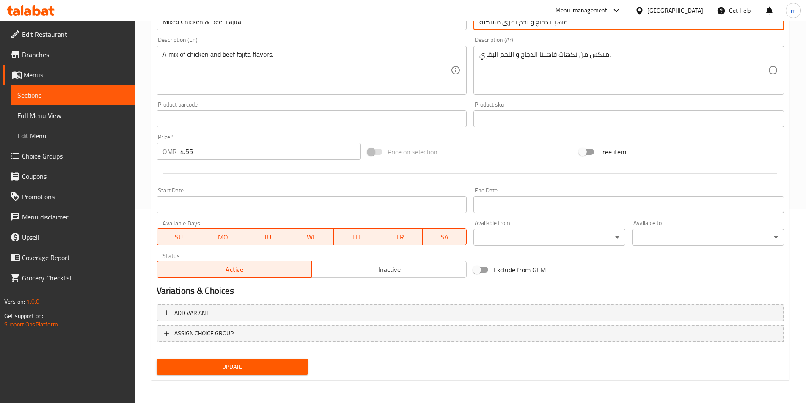
scroll to position [195, 0]
type input "فاهيتا دجاج و لحم بقري مشكلة"
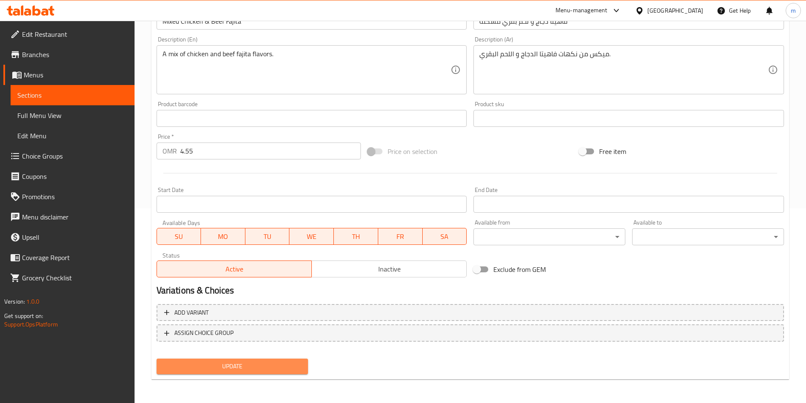
click at [245, 370] on span "Update" at bounding box center [232, 366] width 138 height 11
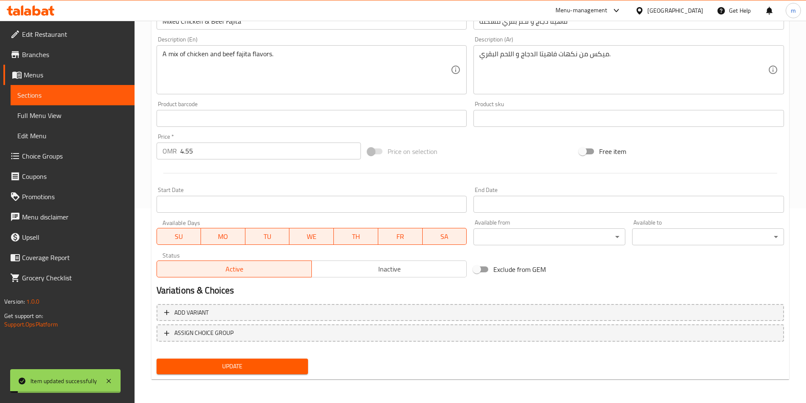
click at [42, 70] on span "Menus" at bounding box center [76, 75] width 104 height 10
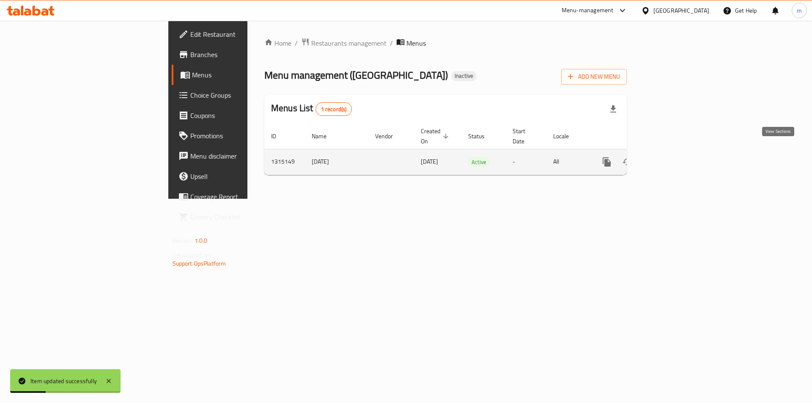
click at [673, 157] on icon "enhanced table" at bounding box center [668, 162] width 10 height 10
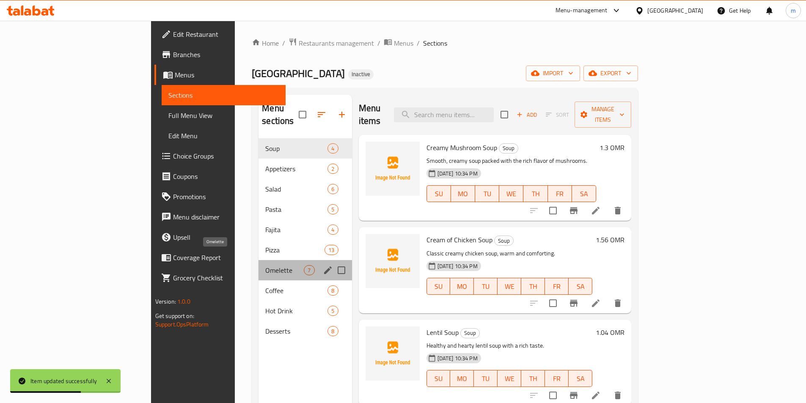
click at [265, 265] on span "Omelette" at bounding box center [284, 270] width 38 height 10
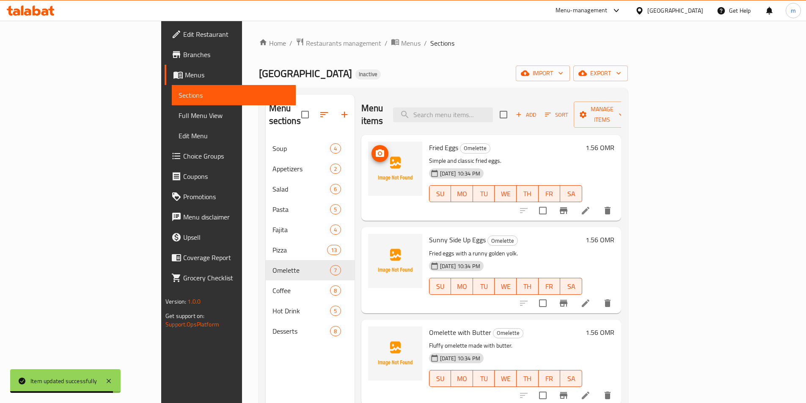
scroll to position [42, 0]
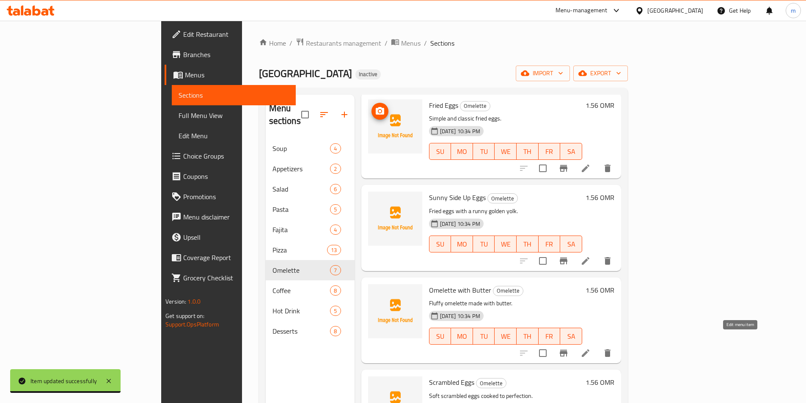
click at [591, 348] on icon at bounding box center [585, 353] width 10 height 10
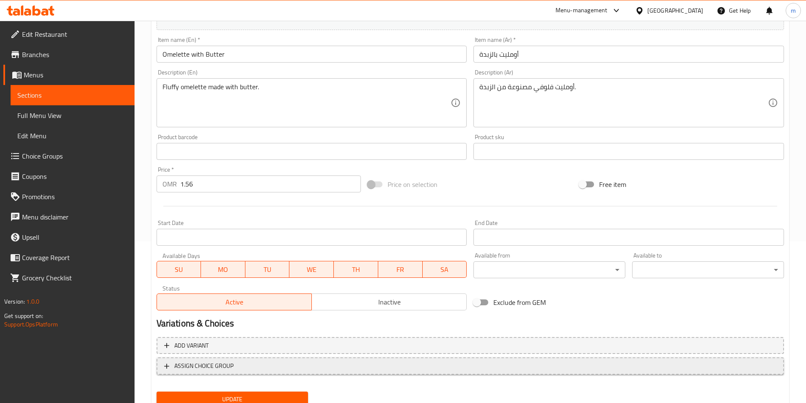
scroll to position [195, 0]
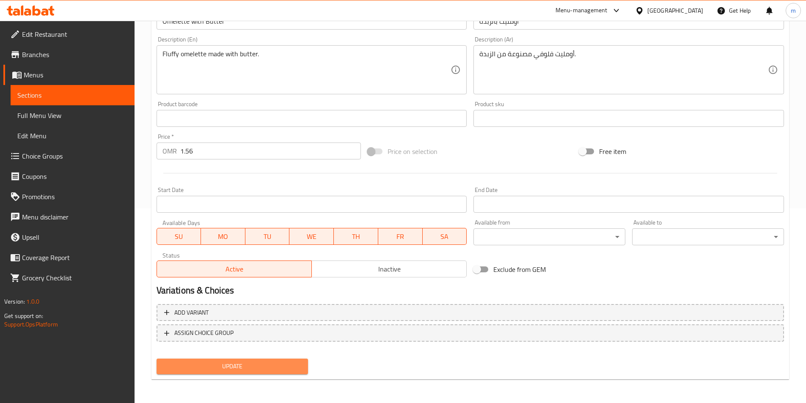
click at [268, 363] on span "Update" at bounding box center [232, 366] width 138 height 11
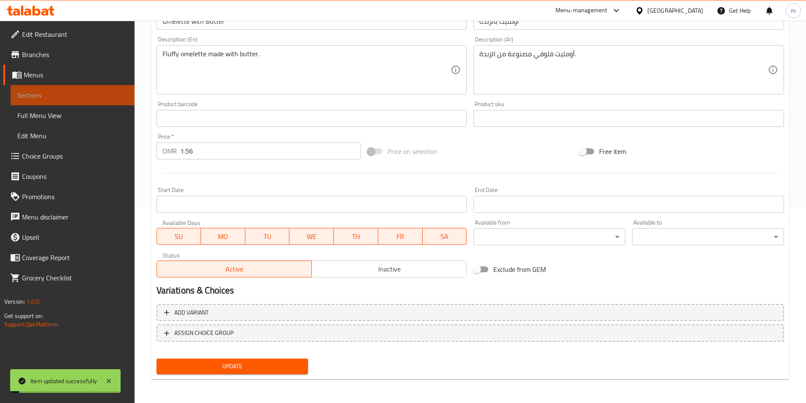
click at [102, 98] on span "Sections" at bounding box center [72, 95] width 110 height 10
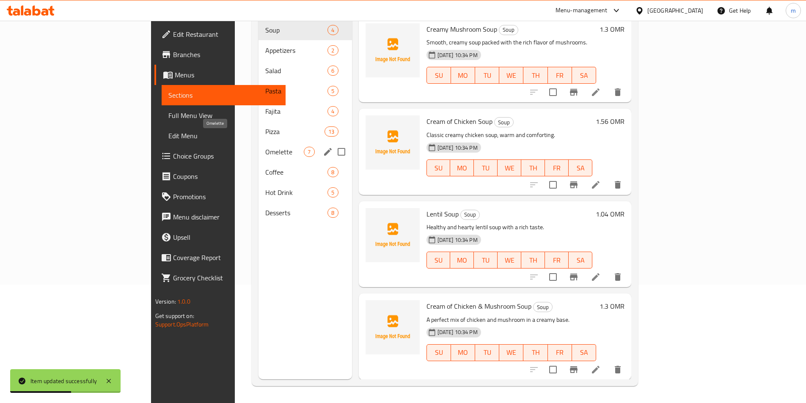
click at [265, 147] on span "Omelette" at bounding box center [284, 152] width 38 height 10
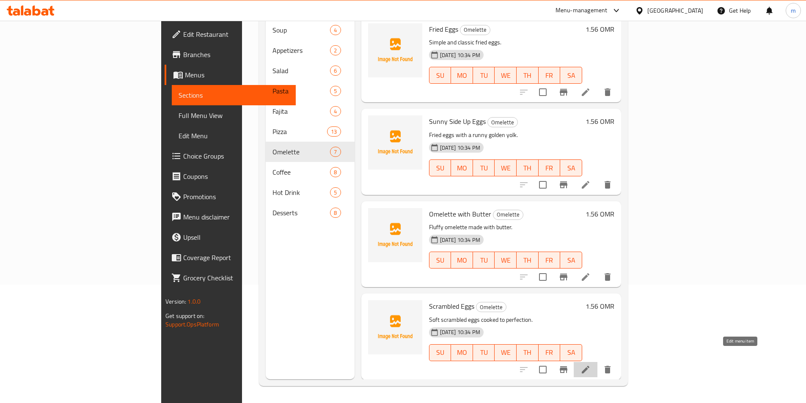
click at [591, 365] on icon at bounding box center [585, 370] width 10 height 10
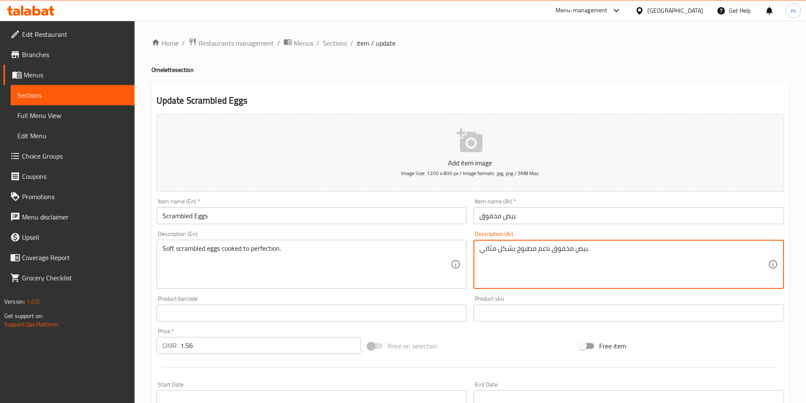
click at [602, 249] on textarea "بيض مخفوق ناعم مطبوخ بشكل مثالي." at bounding box center [623, 265] width 289 height 40
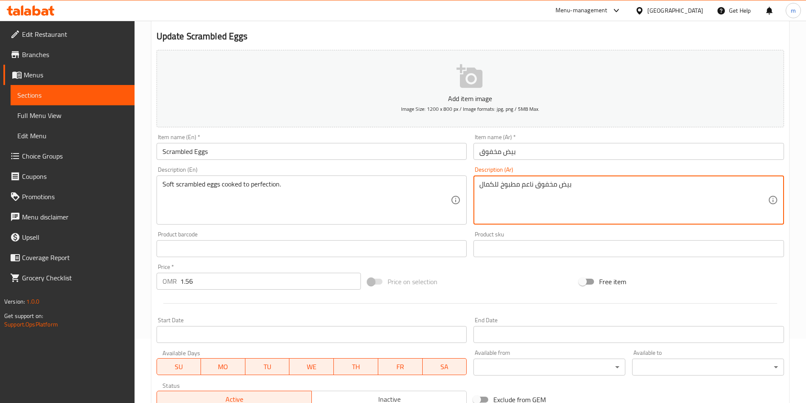
scroll to position [195, 0]
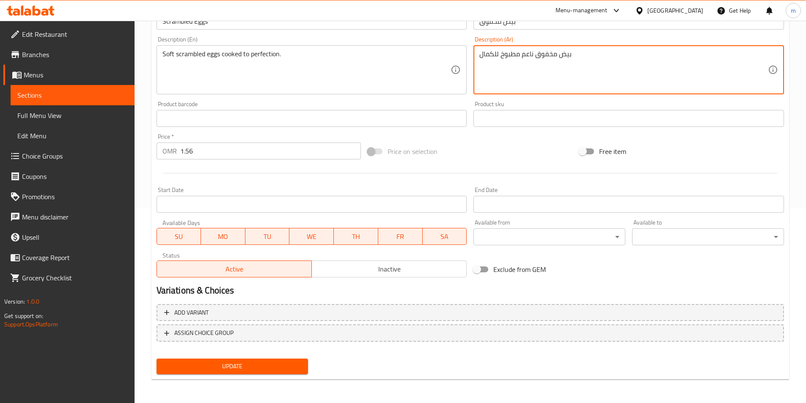
type textarea "بيض مخفوق ناعم مطبوخ للكمال"
click at [284, 361] on span "Update" at bounding box center [232, 366] width 138 height 11
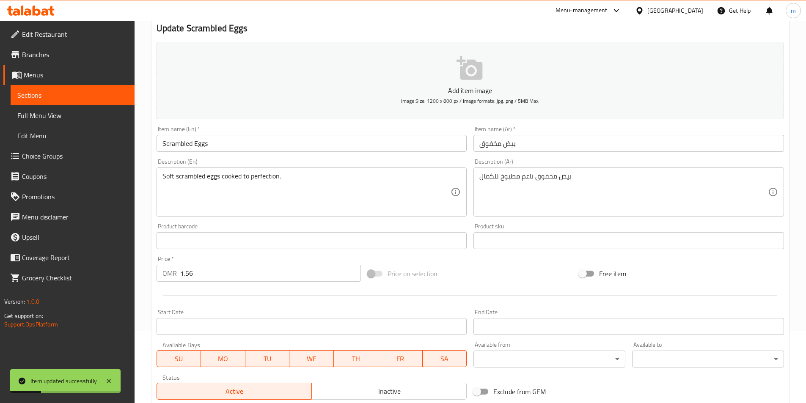
scroll to position [68, 0]
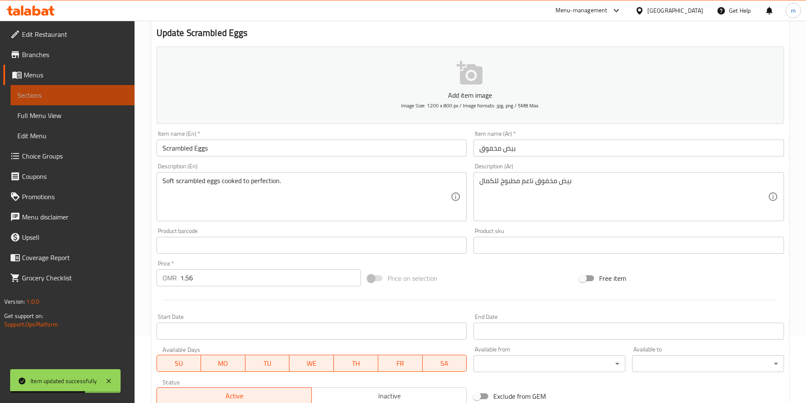
click at [70, 91] on span "Sections" at bounding box center [72, 95] width 110 height 10
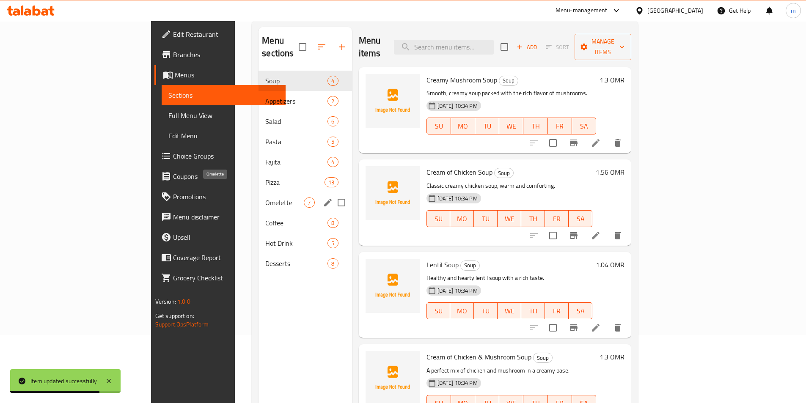
click at [265, 198] on span "Omelette" at bounding box center [284, 203] width 38 height 10
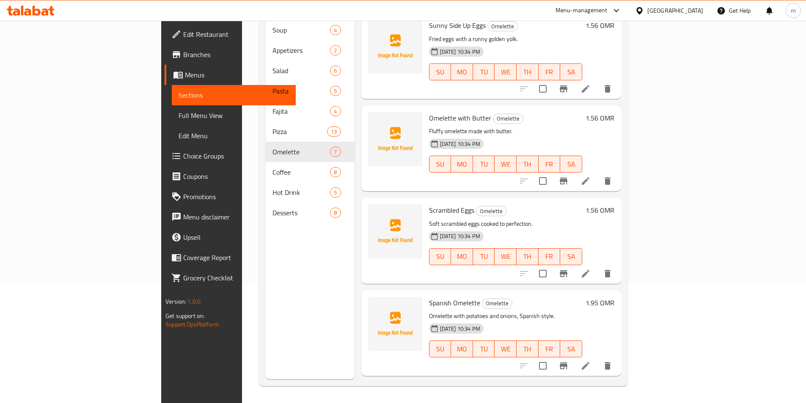
scroll to position [96, 0]
click at [589, 178] on icon at bounding box center [586, 182] width 8 height 8
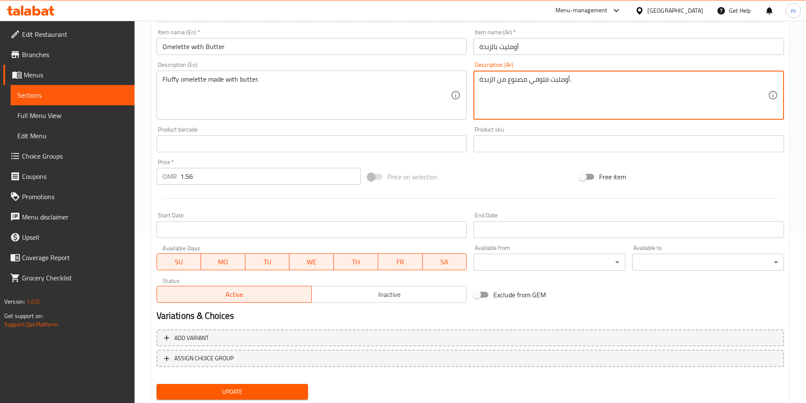
scroll to position [195, 0]
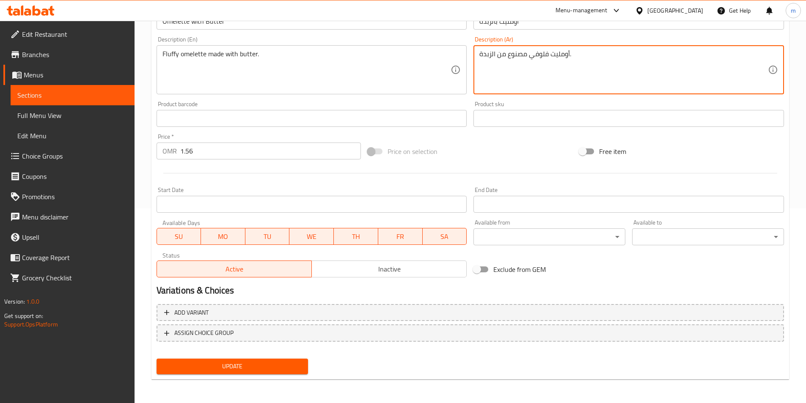
type textarea "أومليت فلوفي مصنوع من الزبدة."
click at [279, 372] on span "Update" at bounding box center [232, 366] width 138 height 11
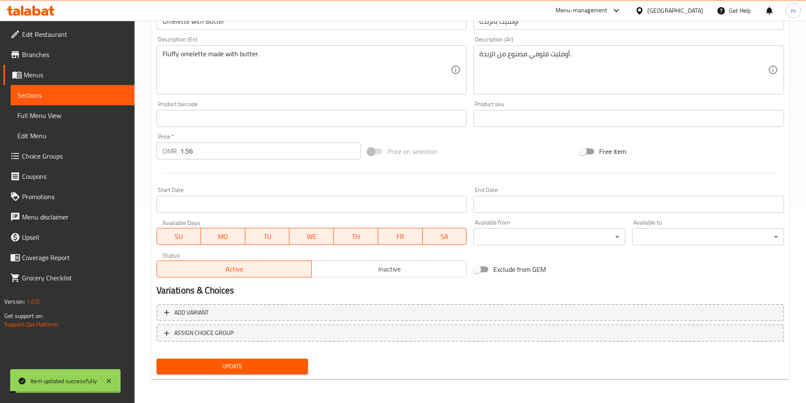
click at [48, 93] on span "Sections" at bounding box center [72, 95] width 110 height 10
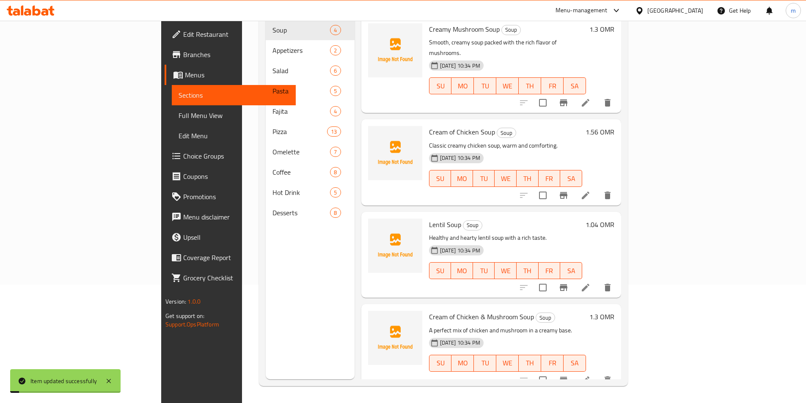
scroll to position [118, 0]
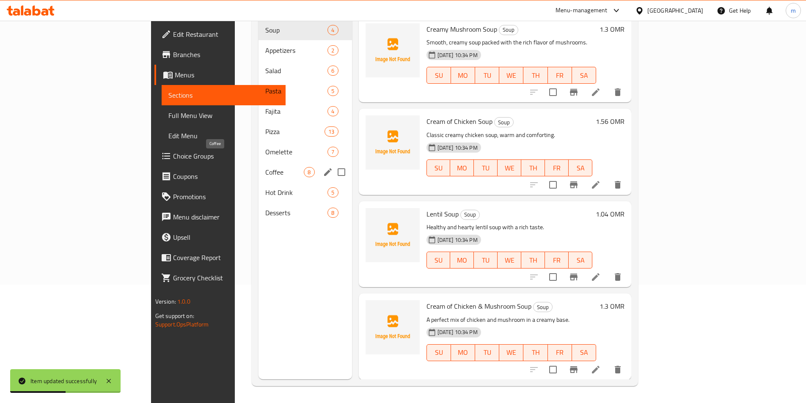
drag, startPoint x: 197, startPoint y: 162, endPoint x: 293, endPoint y: 142, distance: 98.0
click at [265, 167] on span "Coffee" at bounding box center [284, 172] width 38 height 10
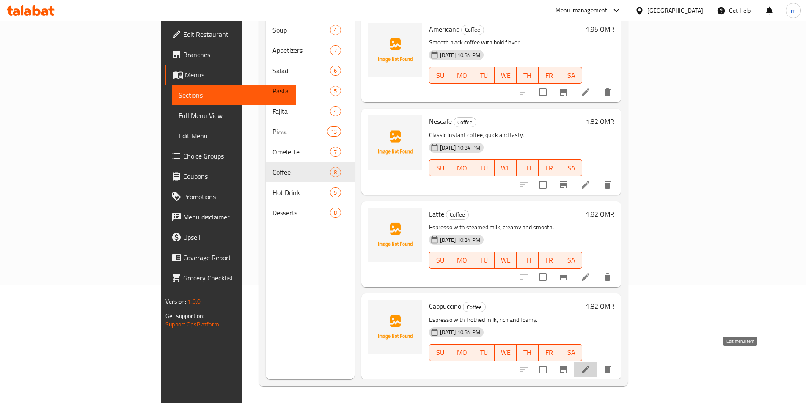
click at [591, 365] on icon at bounding box center [585, 370] width 10 height 10
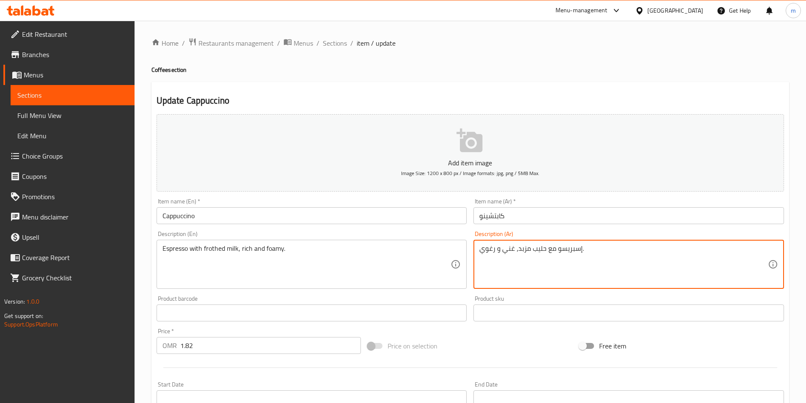
click at [526, 249] on textarea "إسبريسو مع حليب مزبد، غني و رغوي." at bounding box center [623, 265] width 289 height 40
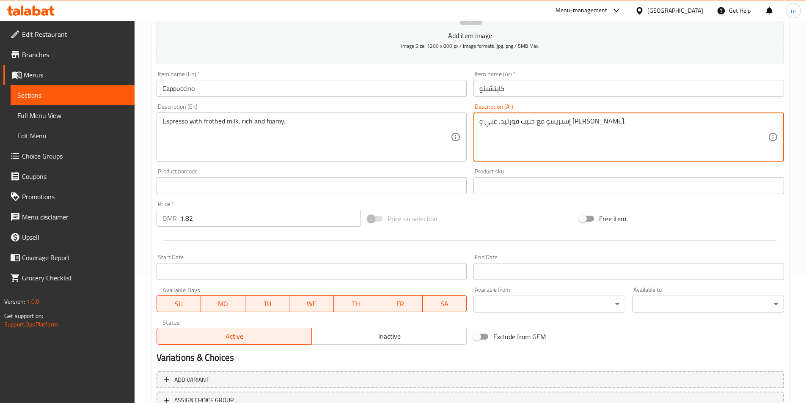
scroll to position [195, 0]
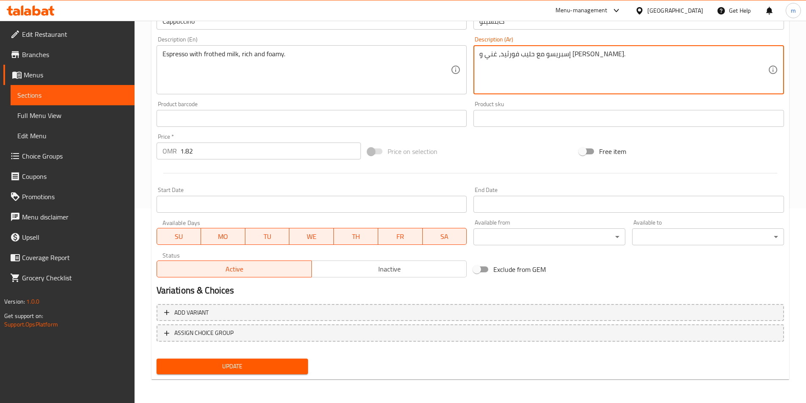
type textarea "إسبريسو مع حليب فورثيد، غني و [PERSON_NAME]."
click at [217, 366] on span "Update" at bounding box center [232, 366] width 138 height 11
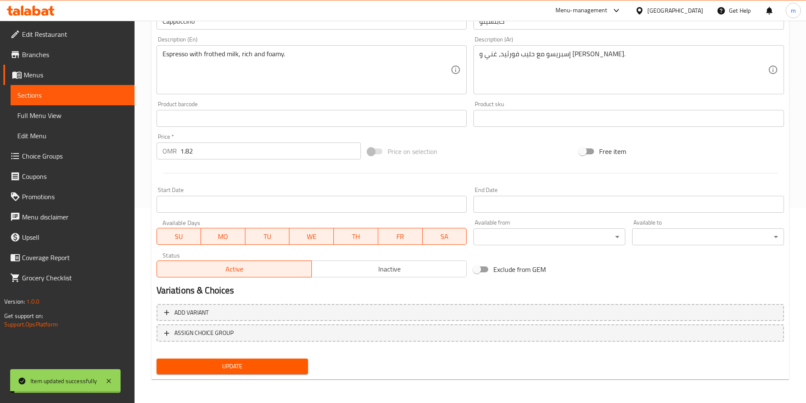
click at [40, 91] on span "Sections" at bounding box center [72, 95] width 110 height 10
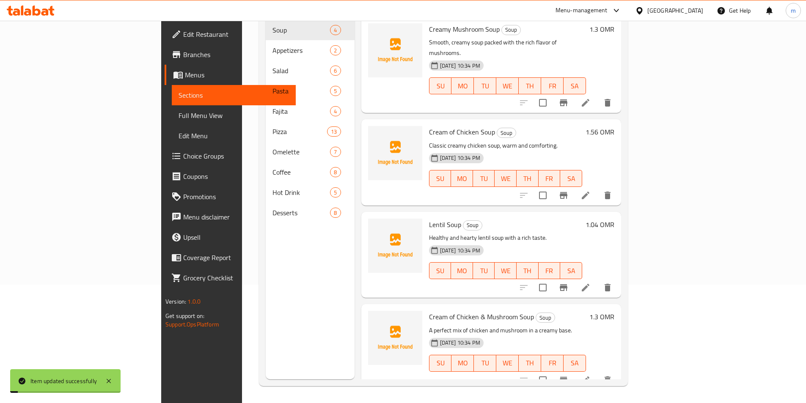
scroll to position [118, 0]
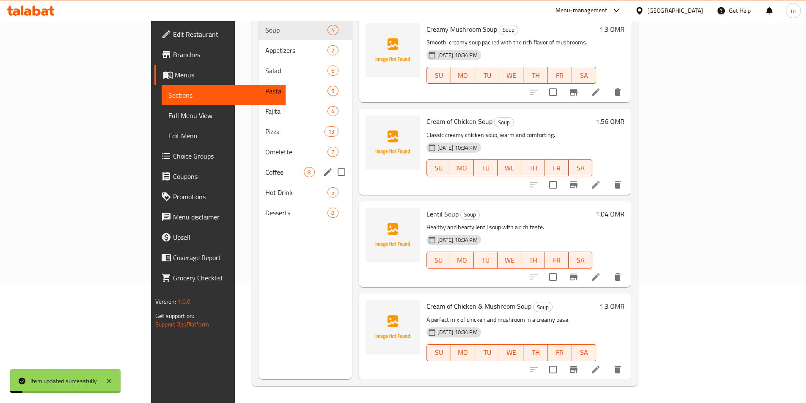
click at [265, 167] on span "Coffee" at bounding box center [284, 172] width 38 height 10
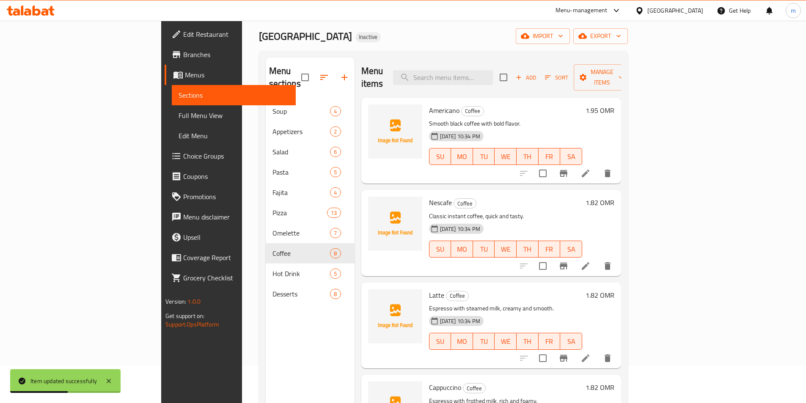
scroll to position [34, 0]
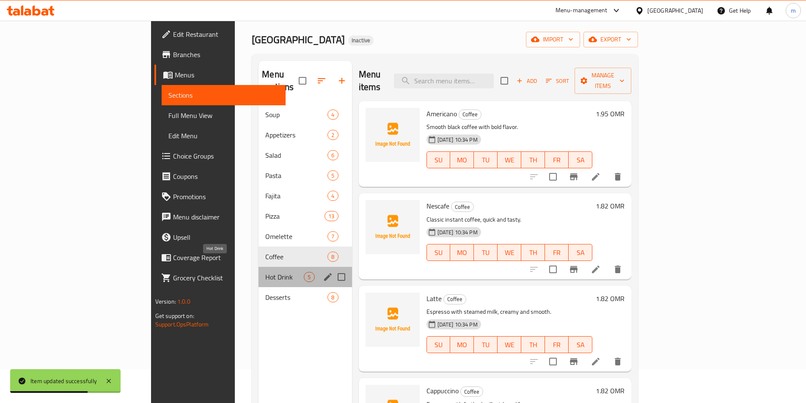
click at [265, 272] on span "Hot Drink" at bounding box center [284, 277] width 38 height 10
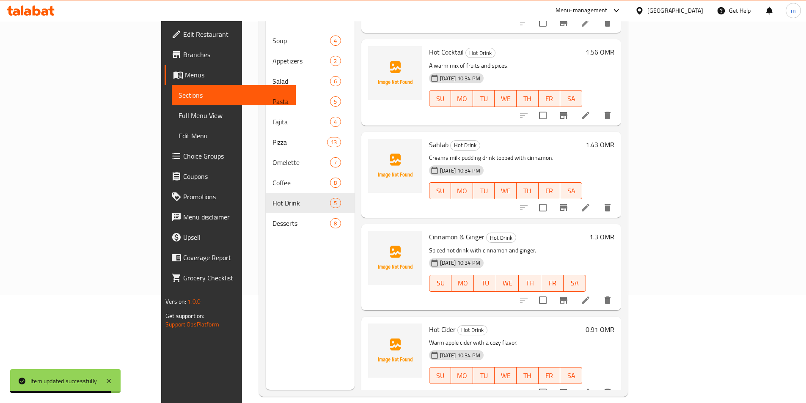
scroll to position [118, 0]
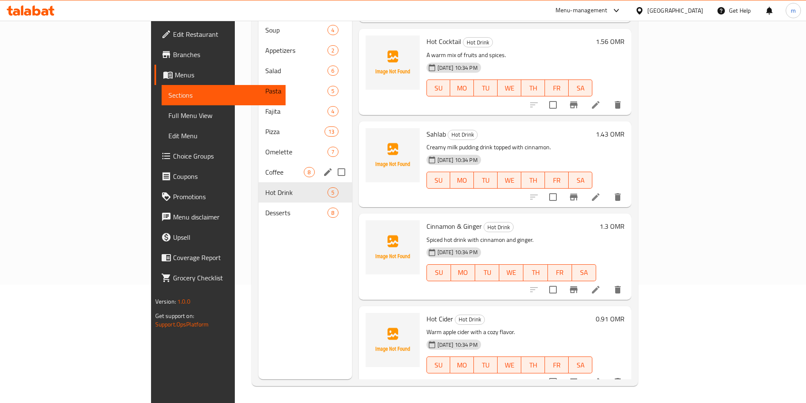
click at [265, 167] on span "Coffee" at bounding box center [284, 172] width 38 height 10
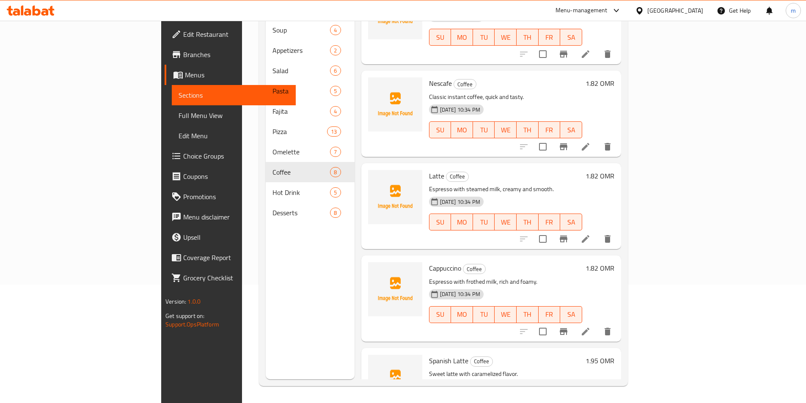
scroll to position [38, 0]
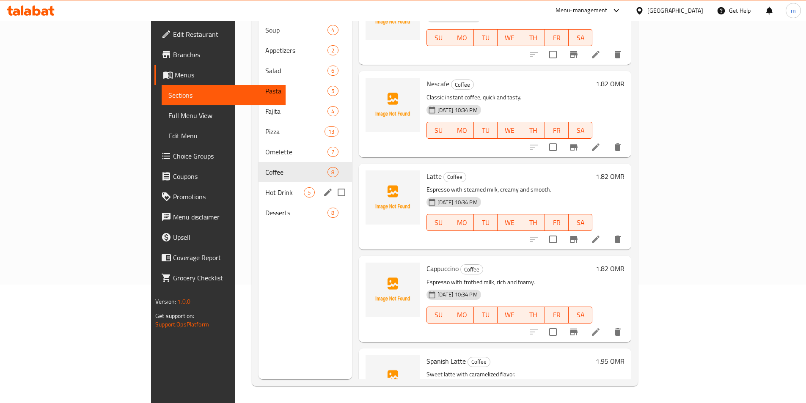
click at [265, 187] on span "Hot Drink" at bounding box center [284, 192] width 38 height 10
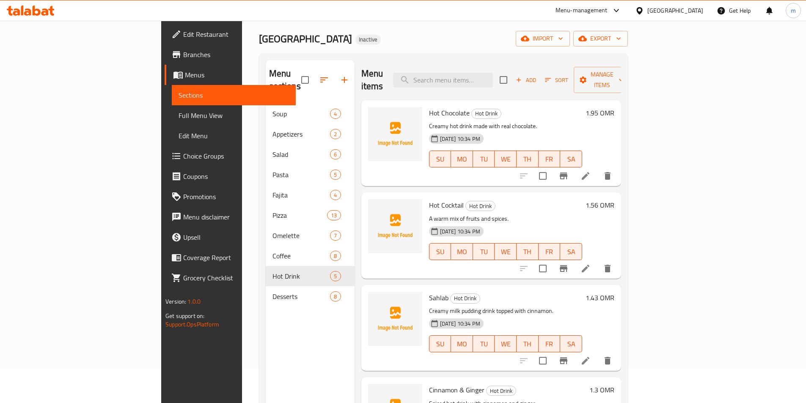
scroll to position [34, 0]
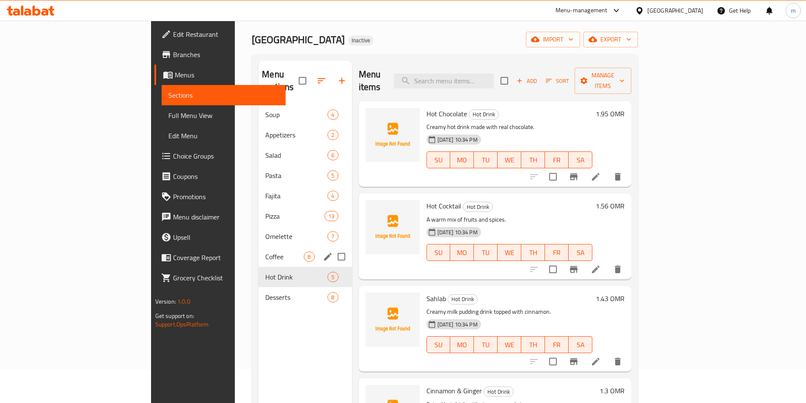
click at [265, 252] on span "Coffee" at bounding box center [284, 257] width 38 height 10
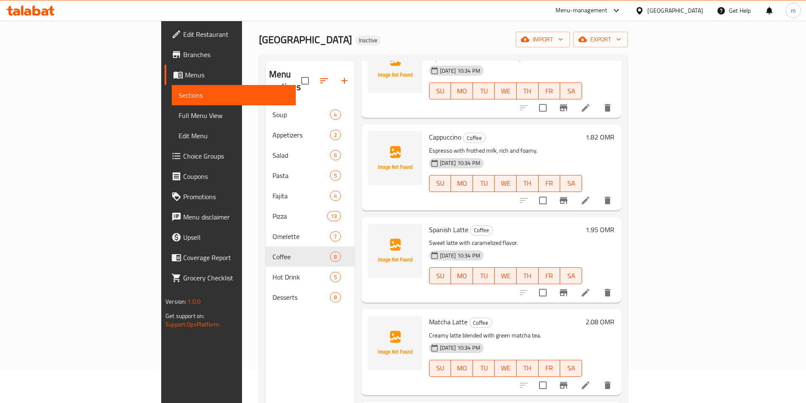
scroll to position [338, 0]
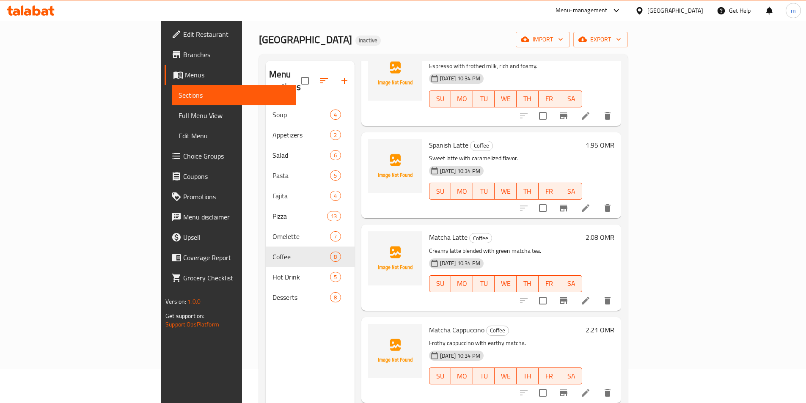
click at [597, 385] on li at bounding box center [586, 392] width 24 height 15
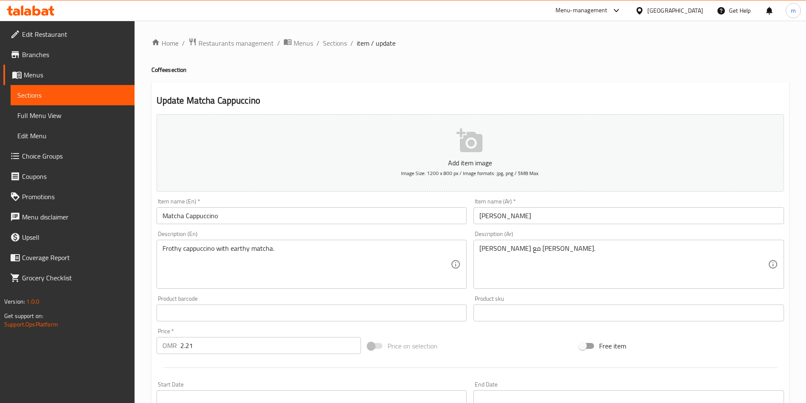
click at [36, 93] on span "Sections" at bounding box center [72, 95] width 110 height 10
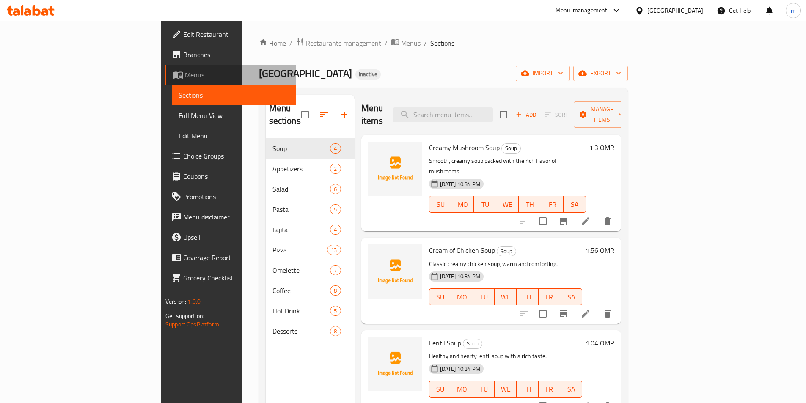
click at [185, 79] on span "Menus" at bounding box center [237, 75] width 104 height 10
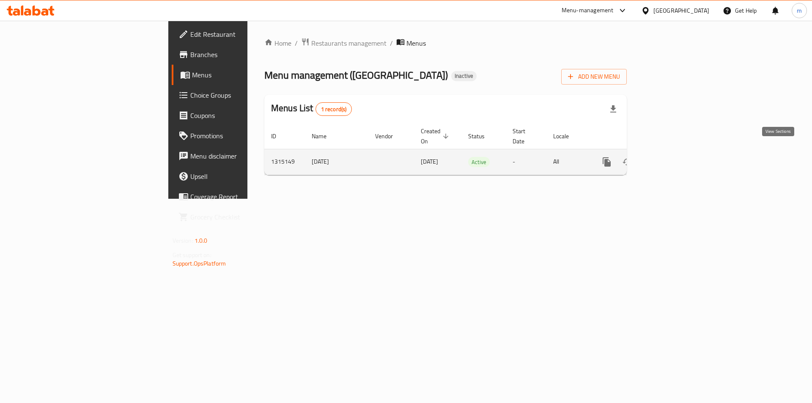
click at [673, 157] on icon "enhanced table" at bounding box center [668, 162] width 10 height 10
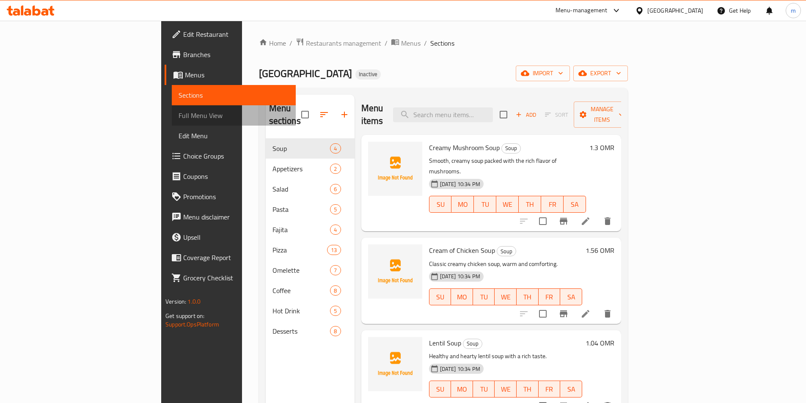
click at [179, 118] on span "Full Menu View" at bounding box center [234, 115] width 110 height 10
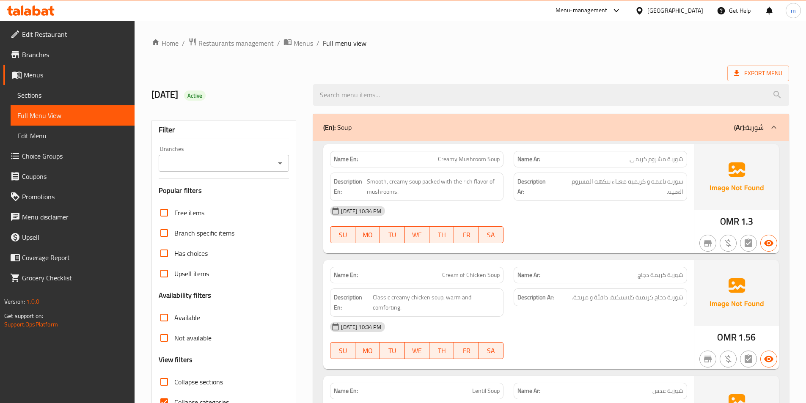
scroll to position [127, 0]
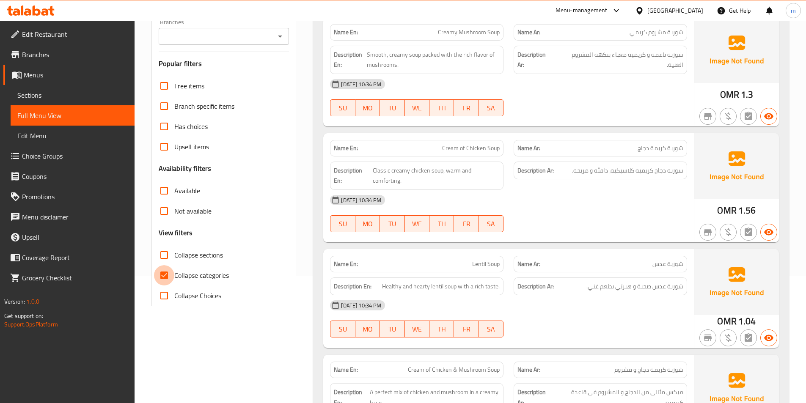
click at [161, 278] on input "Collapse categories" at bounding box center [164, 275] width 20 height 20
checkbox input "false"
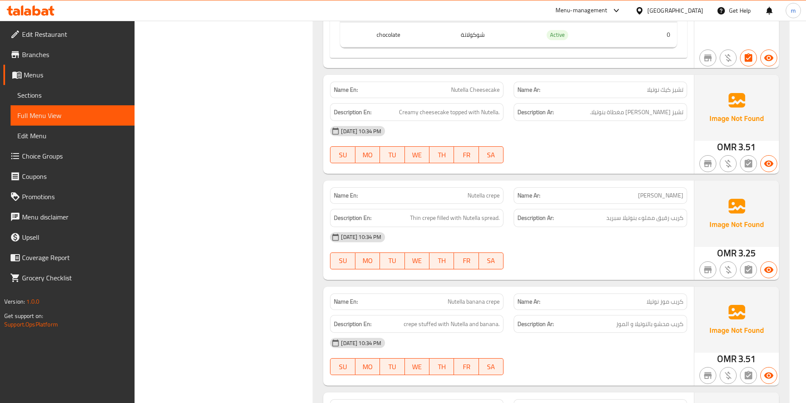
scroll to position [0, 0]
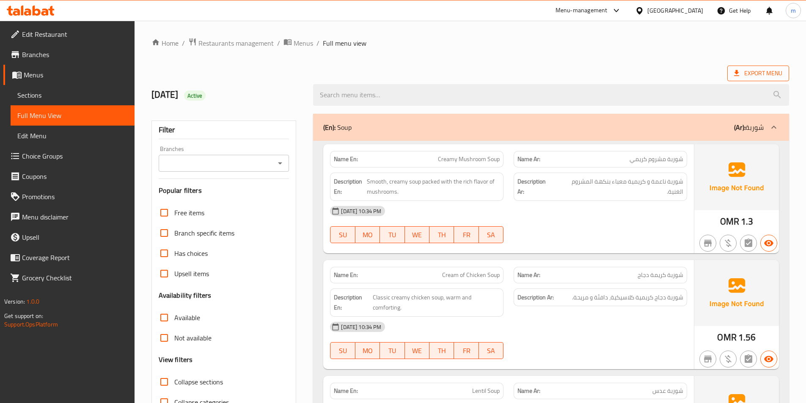
click at [745, 81] on span "Export Menu" at bounding box center [758, 74] width 62 height 16
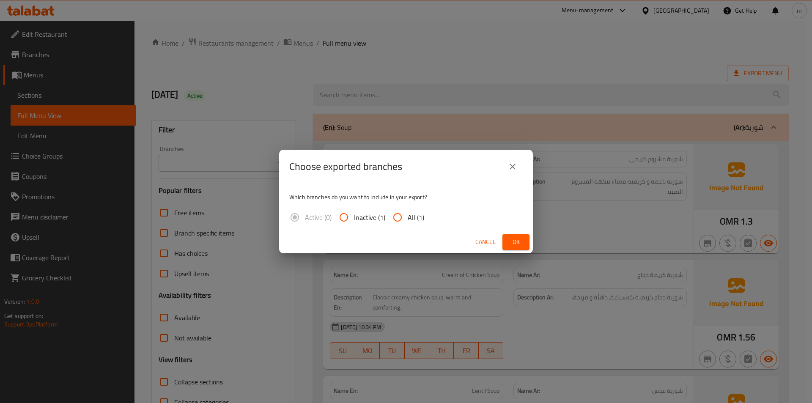
click at [410, 220] on span "All (1)" at bounding box center [416, 217] width 16 height 10
click at [408, 220] on input "All (1)" at bounding box center [398, 217] width 20 height 20
radio input "true"
click at [514, 243] on span "Ok" at bounding box center [516, 242] width 14 height 11
